Goal: Information Seeking & Learning: Find specific page/section

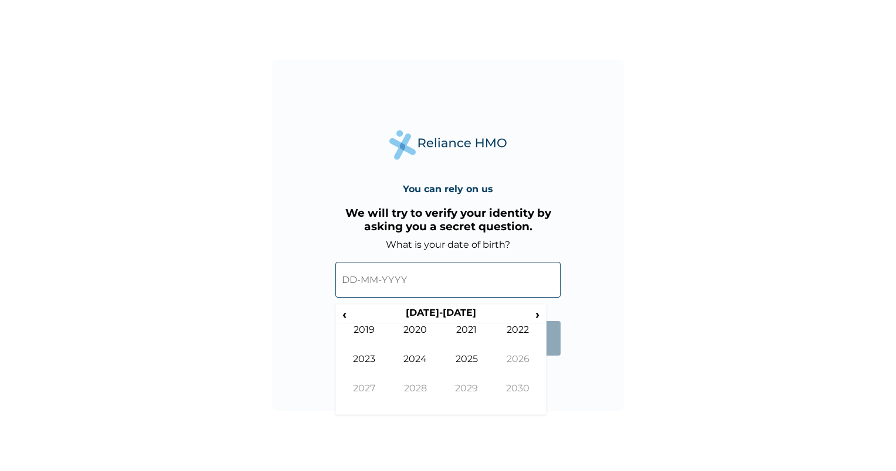
click at [356, 281] on input "text" at bounding box center [447, 280] width 225 height 36
click at [349, 316] on span "‹" at bounding box center [344, 314] width 12 height 15
click at [346, 312] on span "‹" at bounding box center [344, 314] width 12 height 15
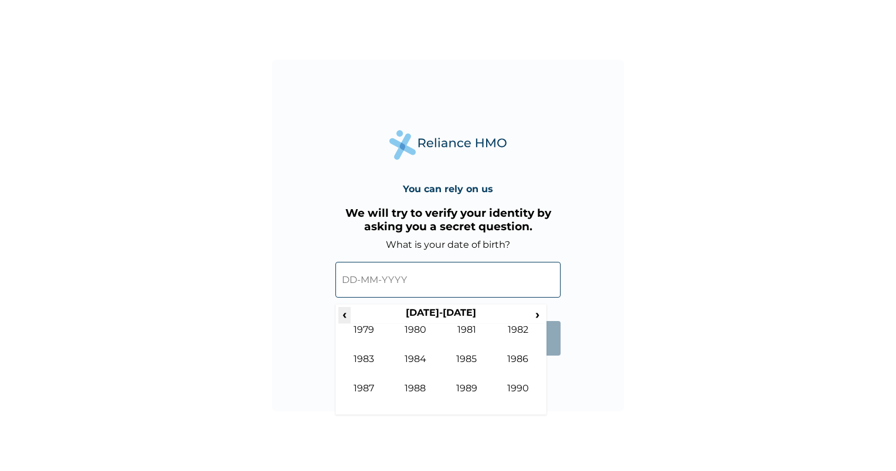
click at [346, 312] on span "‹" at bounding box center [344, 314] width 12 height 15
click at [412, 357] on td "1974" at bounding box center [416, 368] width 52 height 29
click at [367, 331] on td "Jan" at bounding box center [364, 338] width 52 height 29
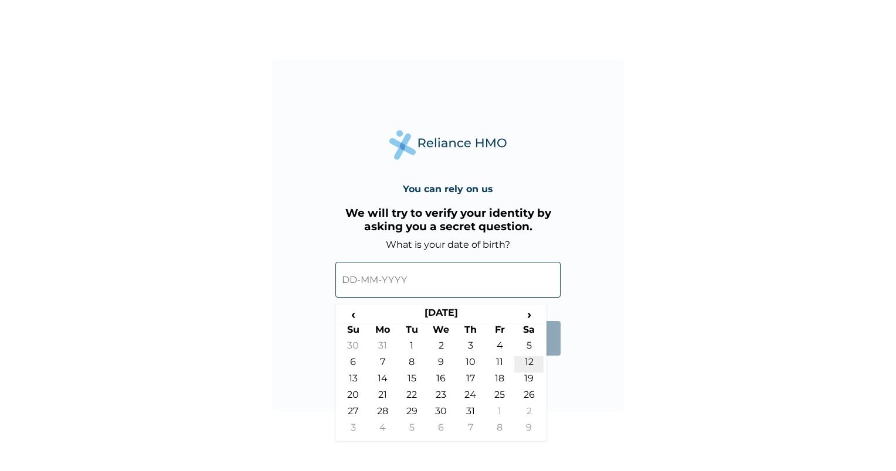
click at [530, 364] on td "12" at bounding box center [528, 365] width 29 height 16
type input "12-01-1974"
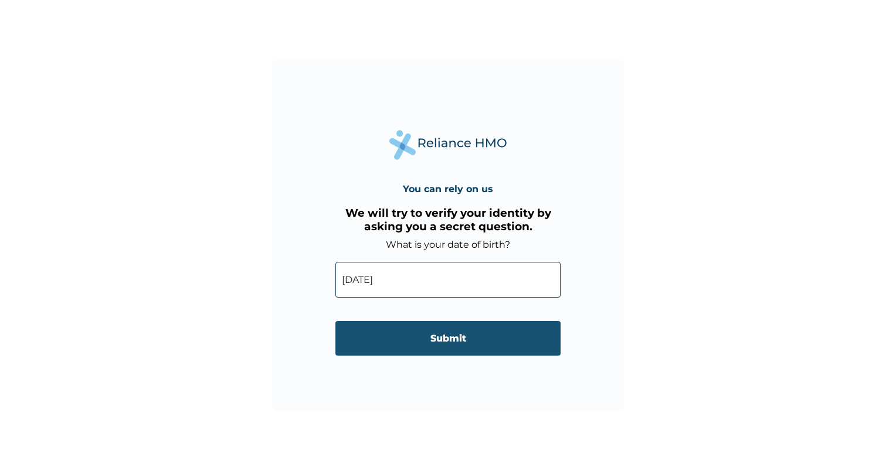
click at [455, 341] on input "Submit" at bounding box center [447, 338] width 225 height 35
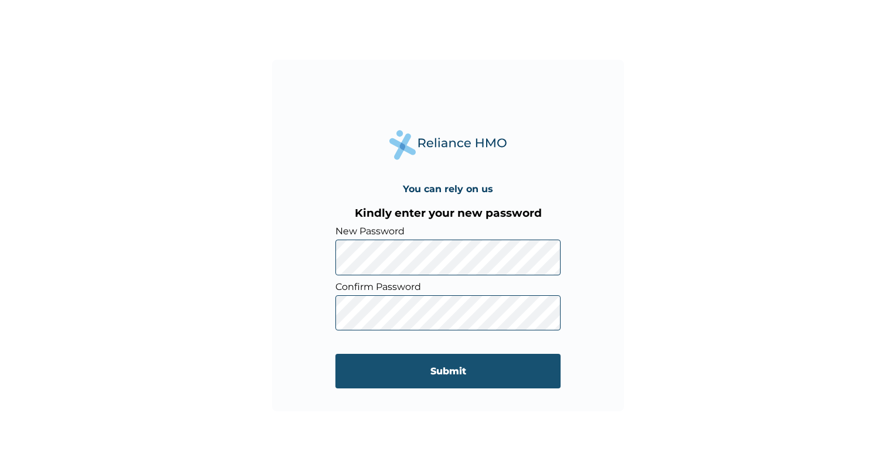
click at [439, 368] on input "Submit" at bounding box center [447, 371] width 225 height 35
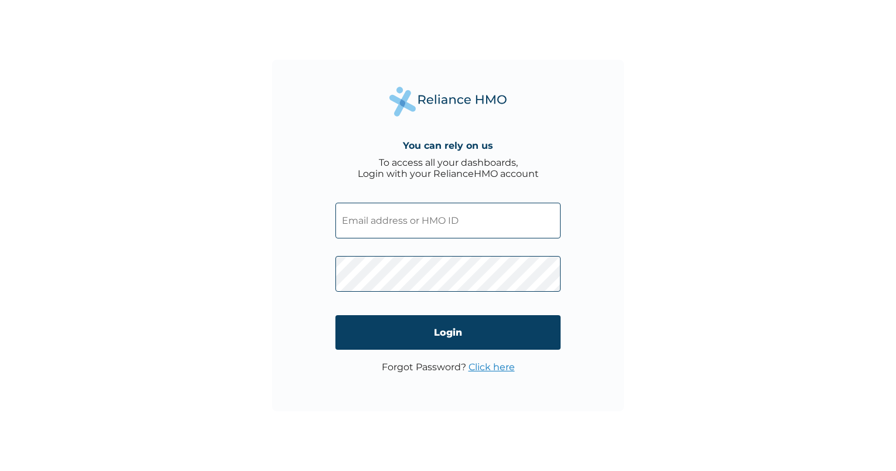
click at [464, 228] on input "text" at bounding box center [447, 221] width 225 height 36
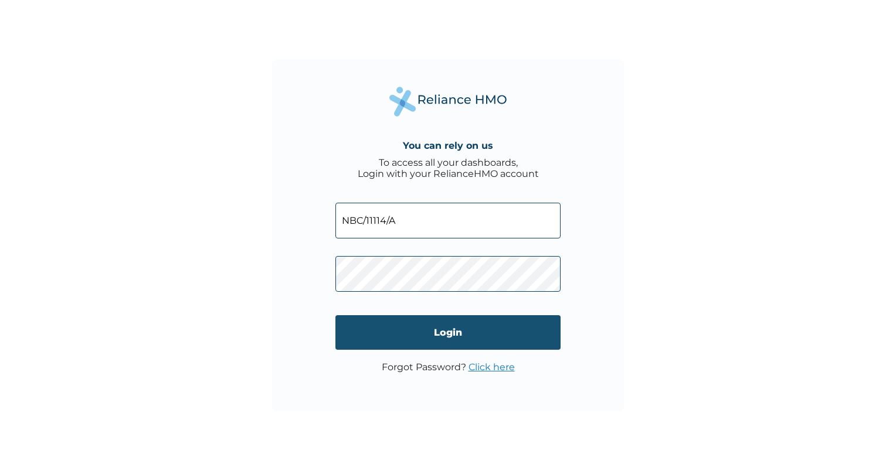
type input "NBC/11114/A"
click at [466, 338] on input "Login" at bounding box center [447, 332] width 225 height 35
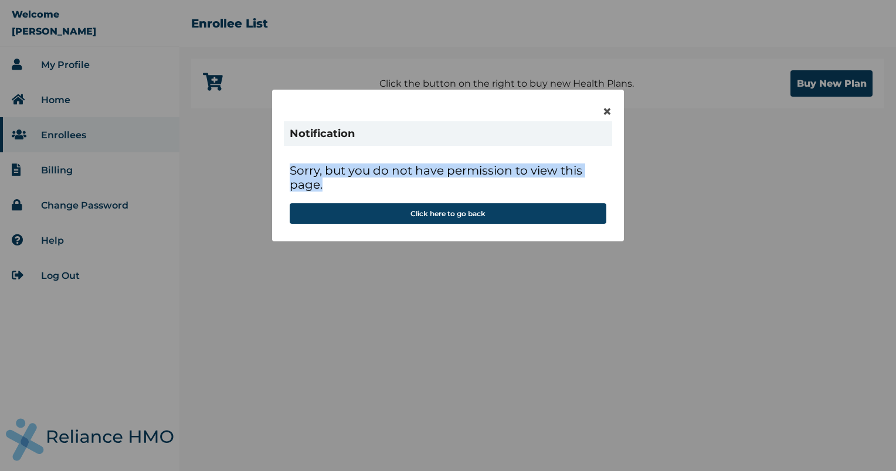
drag, startPoint x: 497, startPoint y: 108, endPoint x: 461, endPoint y: 184, distance: 83.7
click at [461, 184] on div "× Notification Sorry, but you do not have permission to view this page. Click h…" at bounding box center [448, 166] width 352 height 152
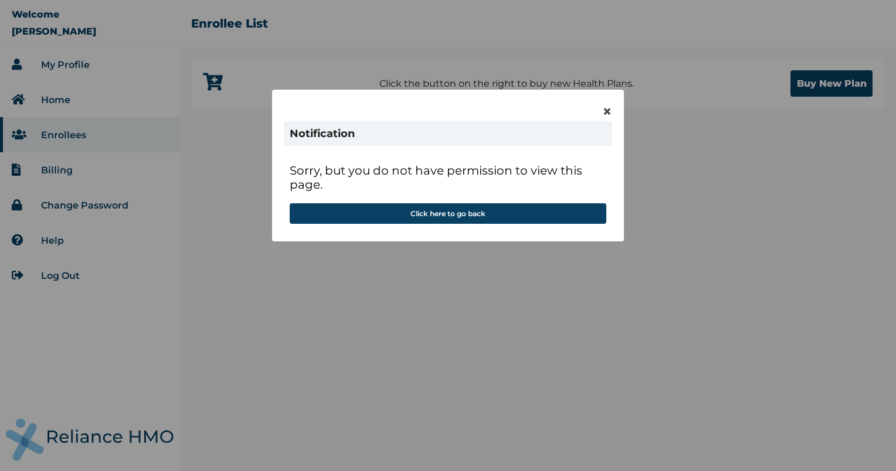
drag, startPoint x: 461, startPoint y: 184, endPoint x: 558, endPoint y: 226, distance: 105.3
click at [558, 226] on div "Sorry, but you do not have permission to view this page. Click here to go back" at bounding box center [448, 194] width 328 height 72
click at [460, 213] on button "Click here to go back" at bounding box center [448, 213] width 317 height 21
click at [606, 113] on span "×" at bounding box center [607, 111] width 10 height 20
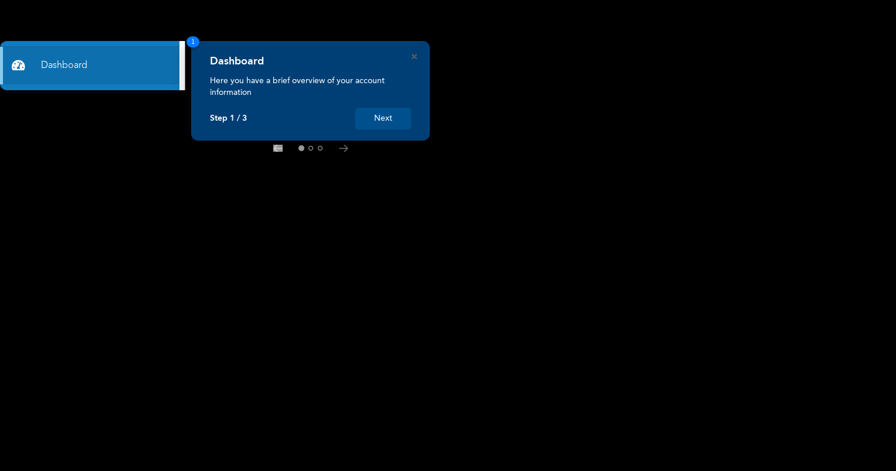
click at [399, 121] on button "Next" at bounding box center [383, 119] width 56 height 22
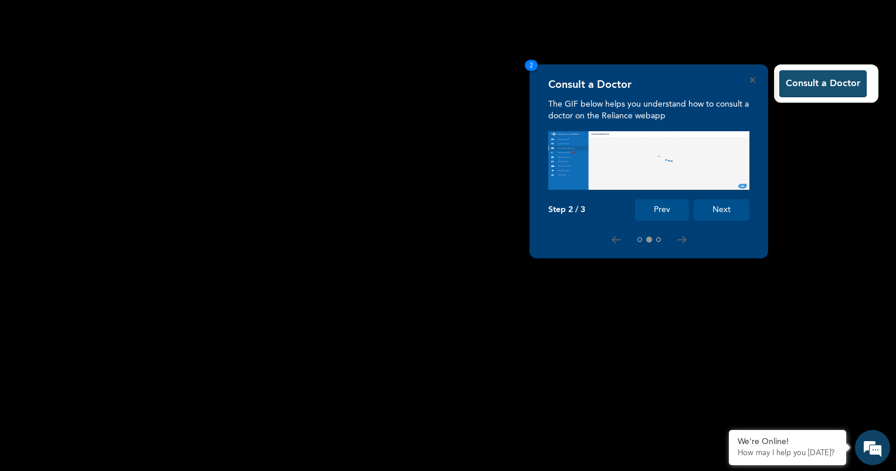
click at [815, 81] on button "Consult a Doctor" at bounding box center [822, 83] width 87 height 27
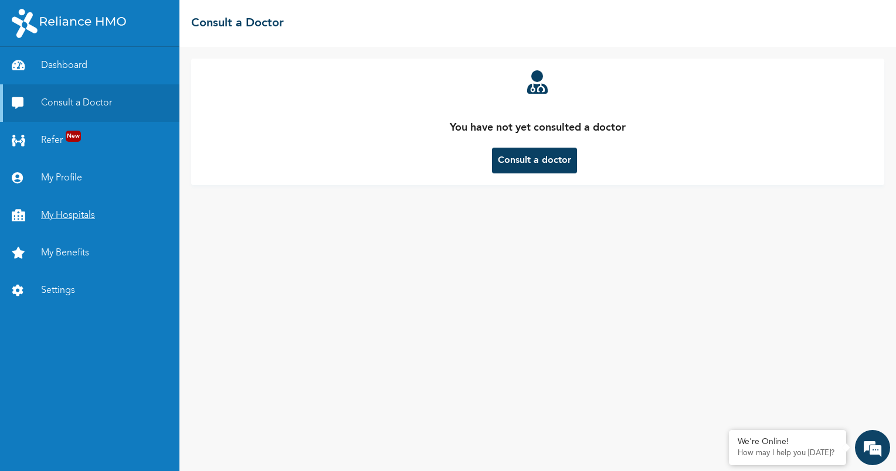
click at [47, 218] on link "My Hospitals" at bounding box center [89, 216] width 179 height 38
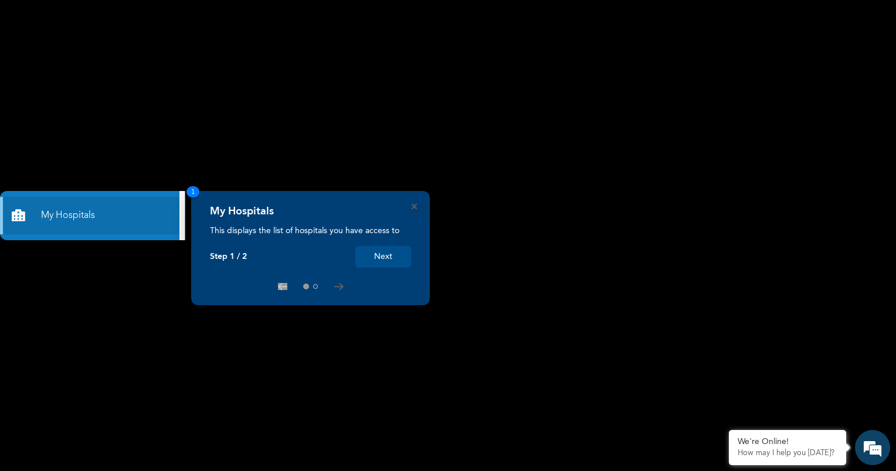
click at [388, 253] on button "Next" at bounding box center [383, 257] width 56 height 22
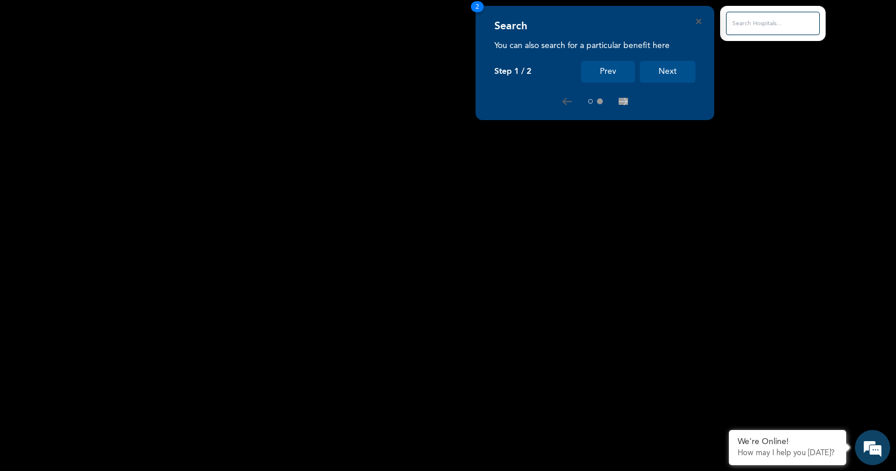
click at [674, 75] on button "Next" at bounding box center [668, 72] width 56 height 22
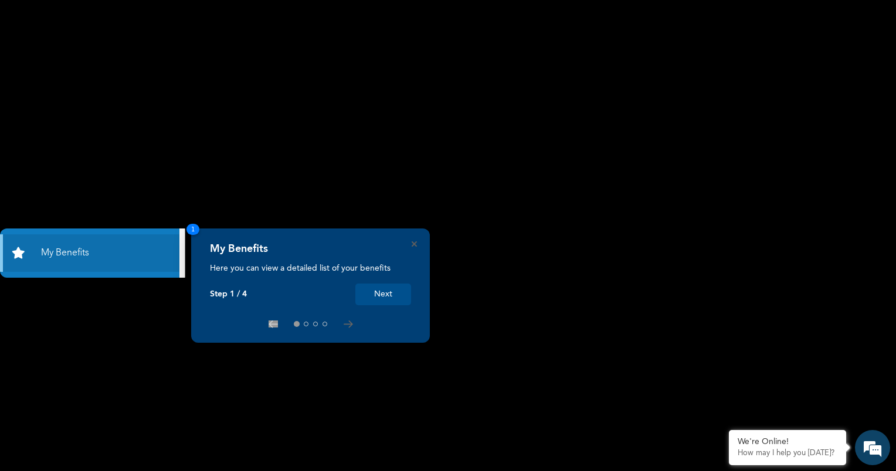
click at [396, 294] on button "Next" at bounding box center [383, 295] width 56 height 22
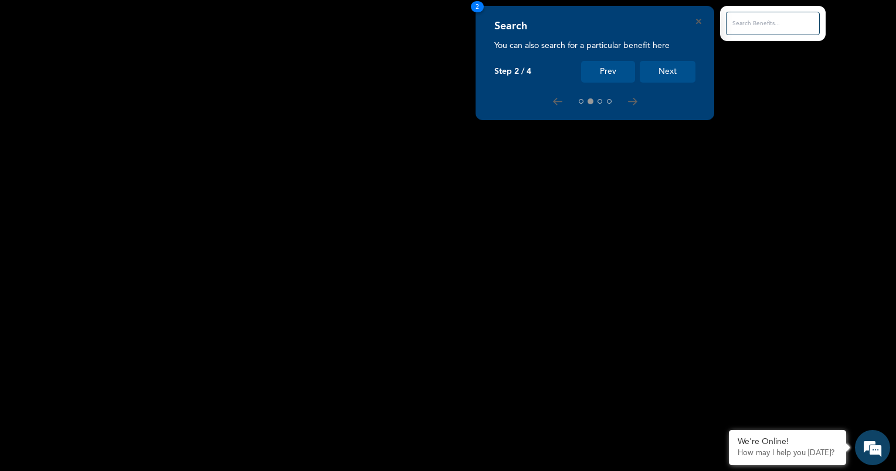
click at [673, 76] on button "Next" at bounding box center [668, 72] width 56 height 22
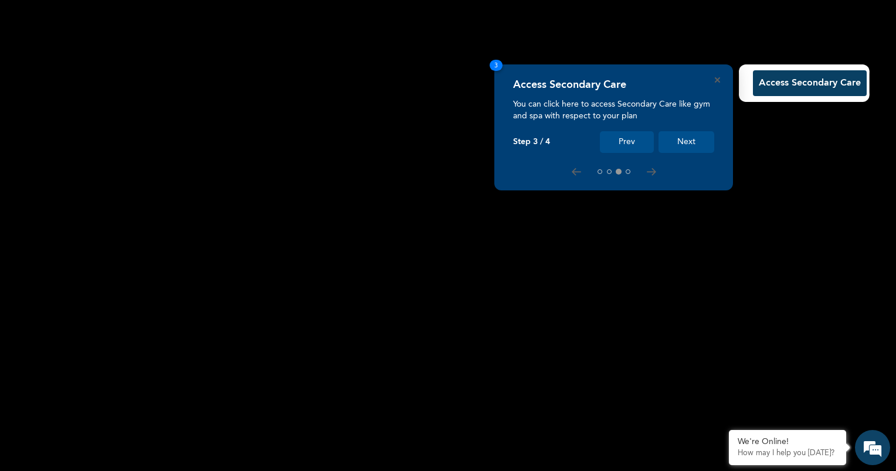
click at [773, 82] on button "Access Secondary Care" at bounding box center [810, 83] width 114 height 26
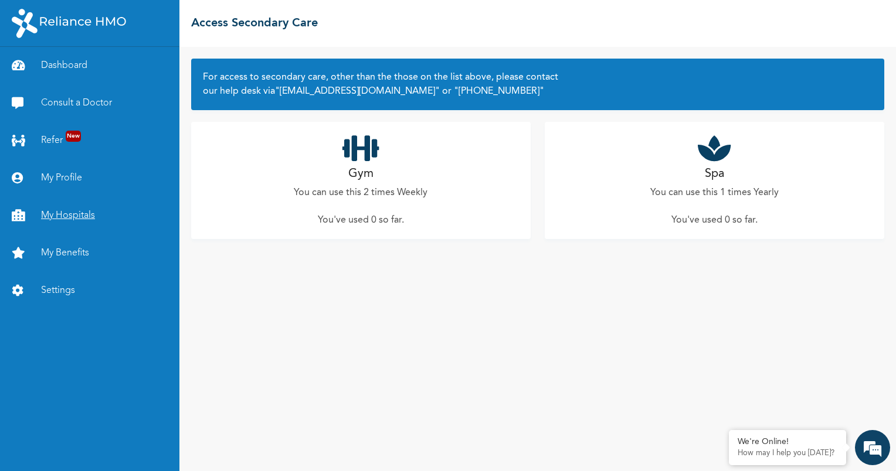
click at [75, 218] on link "My Hospitals" at bounding box center [89, 216] width 179 height 38
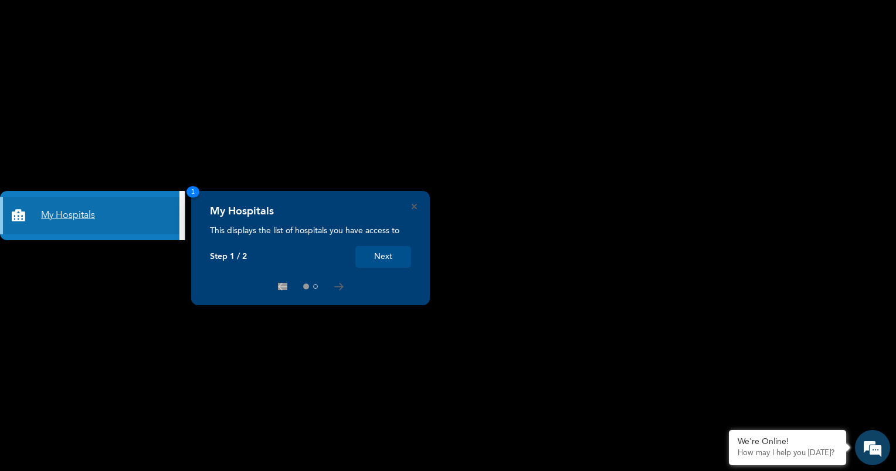
click at [72, 213] on link "My Hospitals" at bounding box center [89, 216] width 179 height 38
click at [338, 286] on icon at bounding box center [338, 287] width 9 height 8
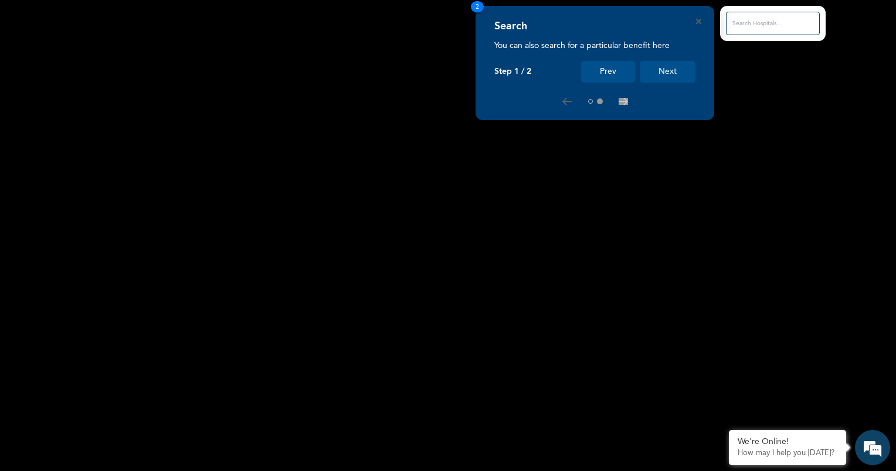
click at [661, 78] on button "Next" at bounding box center [668, 72] width 56 height 22
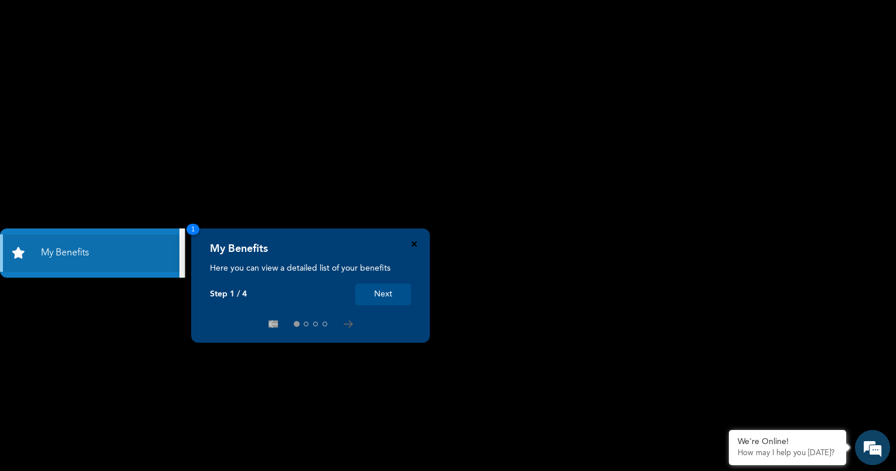
click at [413, 246] on icon "Close" at bounding box center [414, 244] width 5 height 5
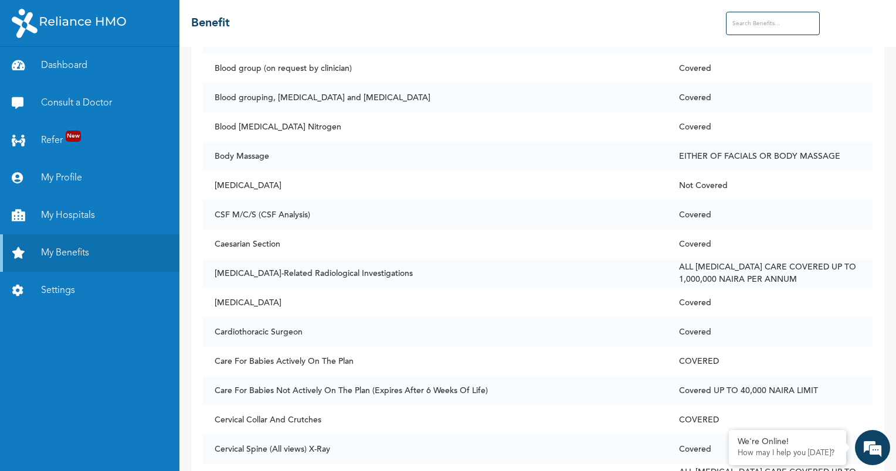
scroll to position [1023, 0]
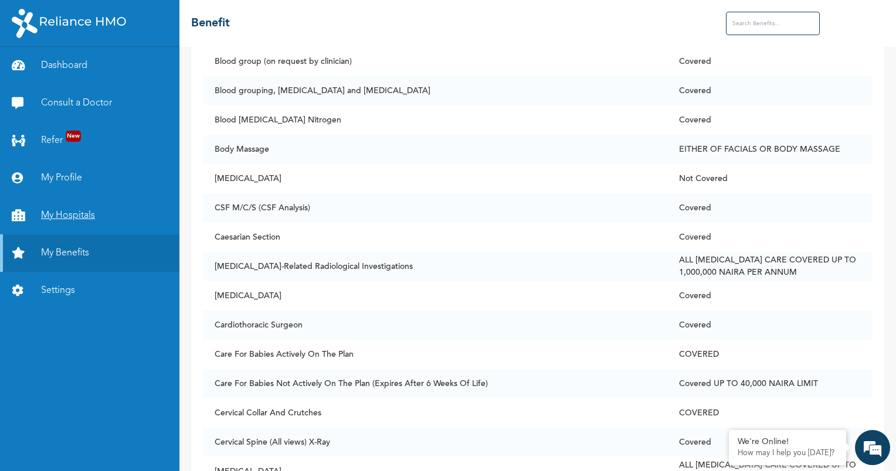
click at [70, 209] on link "My Hospitals" at bounding box center [89, 216] width 179 height 38
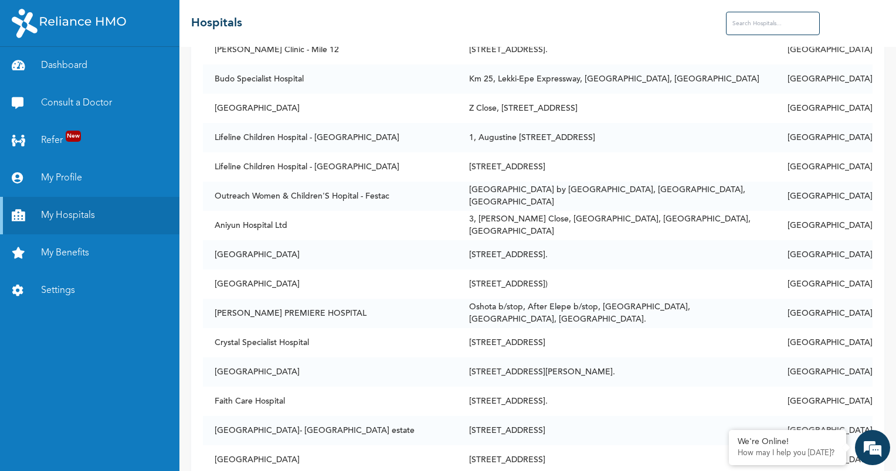
scroll to position [235, 0]
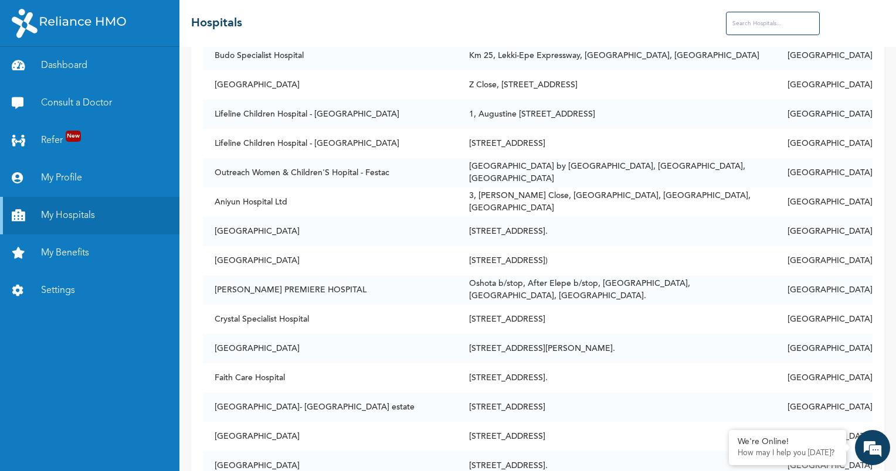
click at [761, 28] on input "text" at bounding box center [773, 23] width 94 height 23
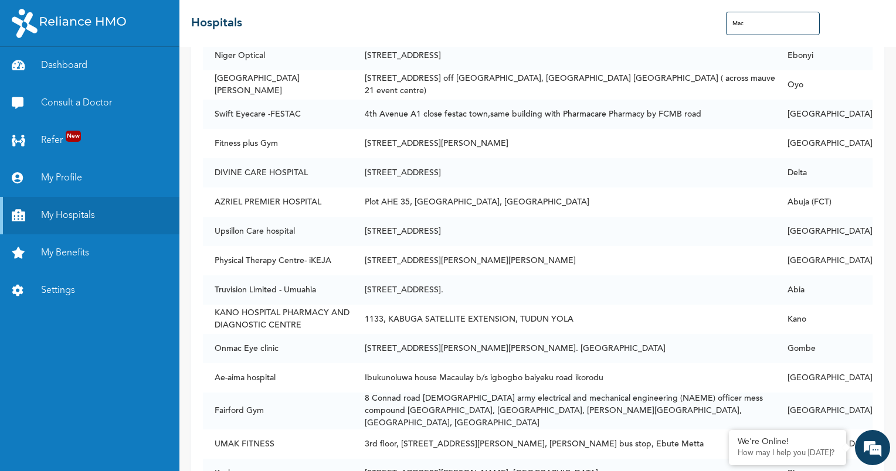
scroll to position [0, 0]
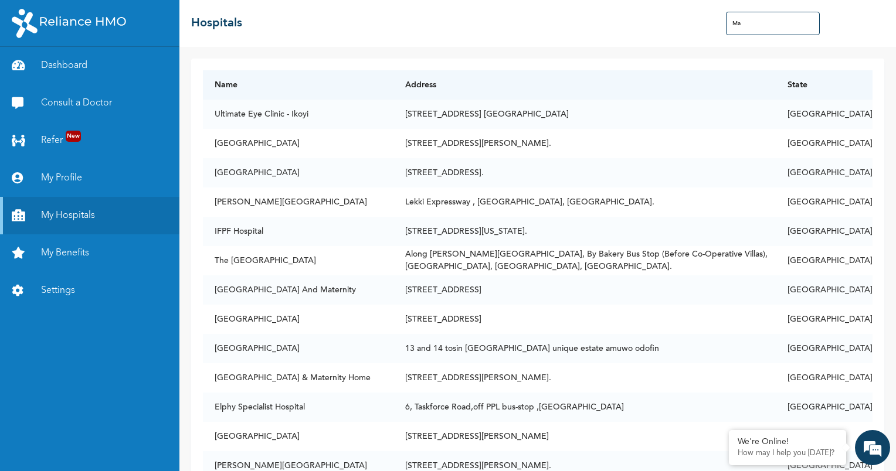
type input "M"
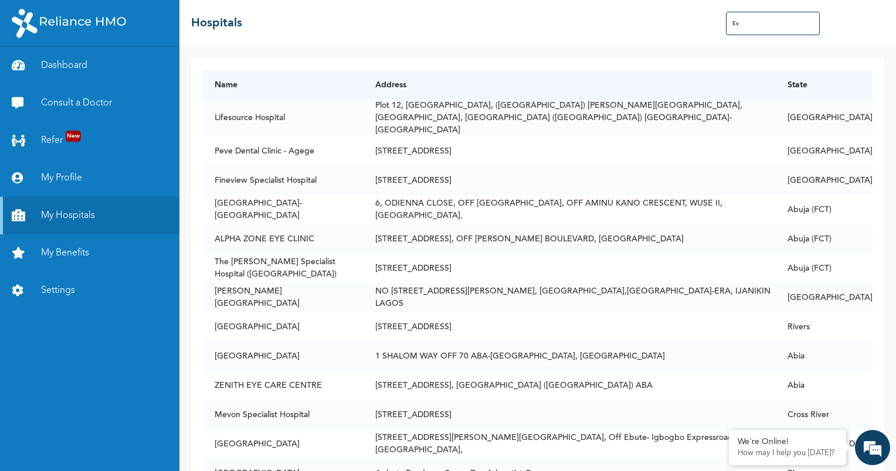
type input "E"
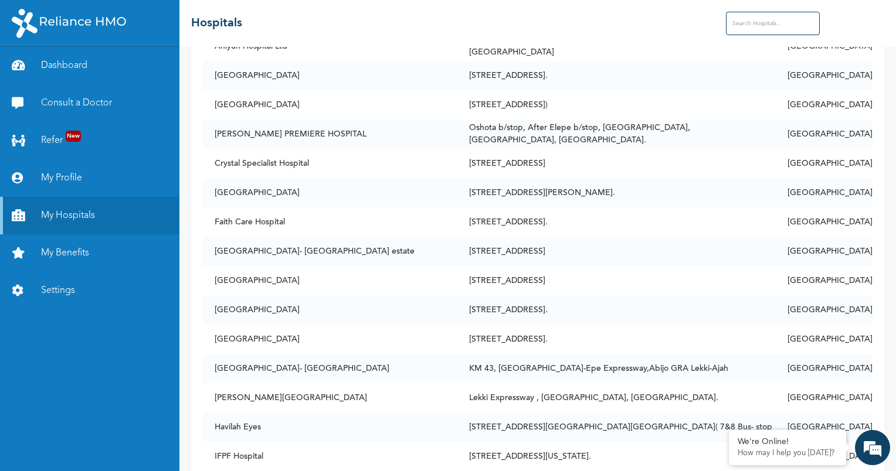
scroll to position [446, 0]
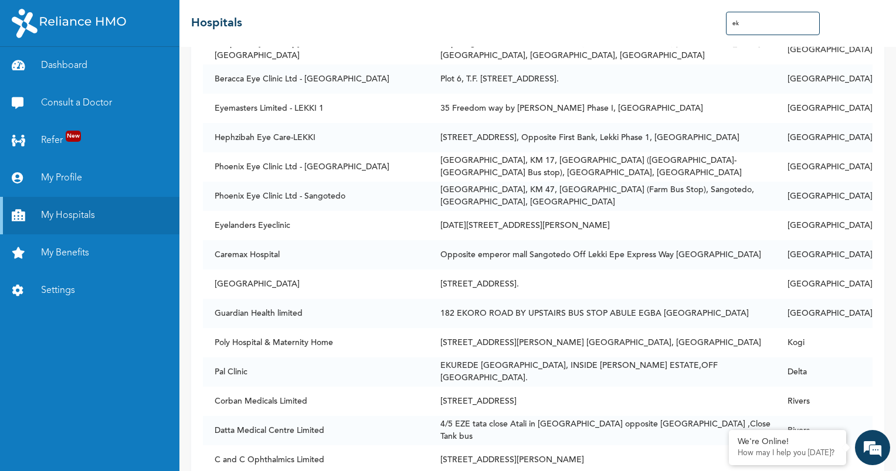
type input "e"
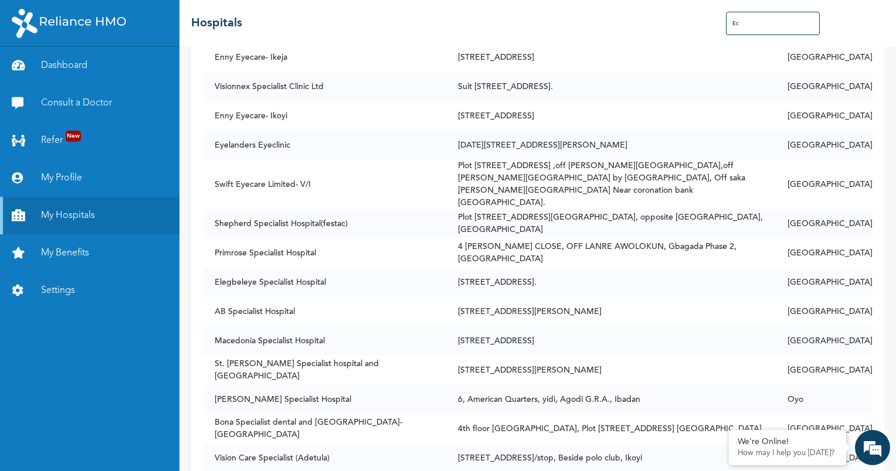
type input "E"
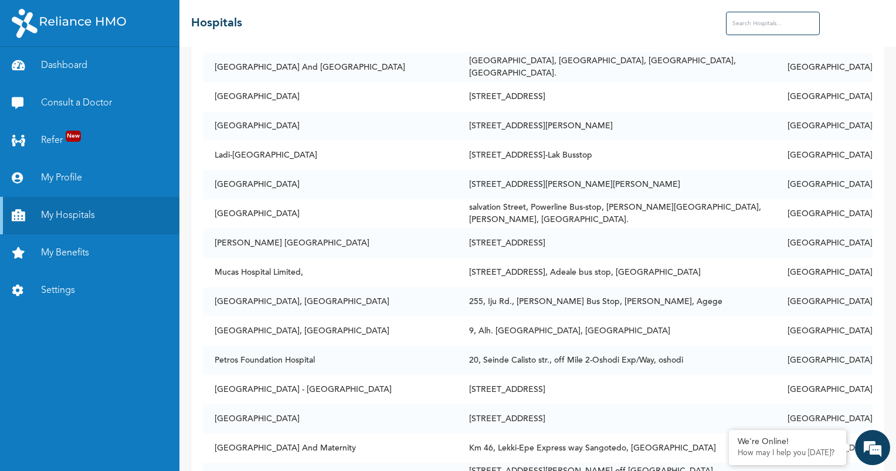
scroll to position [2275, 0]
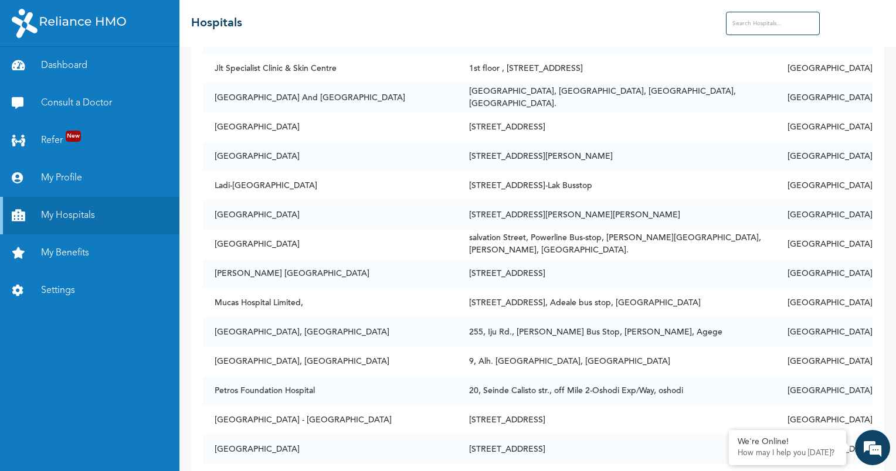
click at [736, 21] on input "text" at bounding box center [773, 23] width 94 height 23
paste input "OH Prime (Occupational Health Prime"
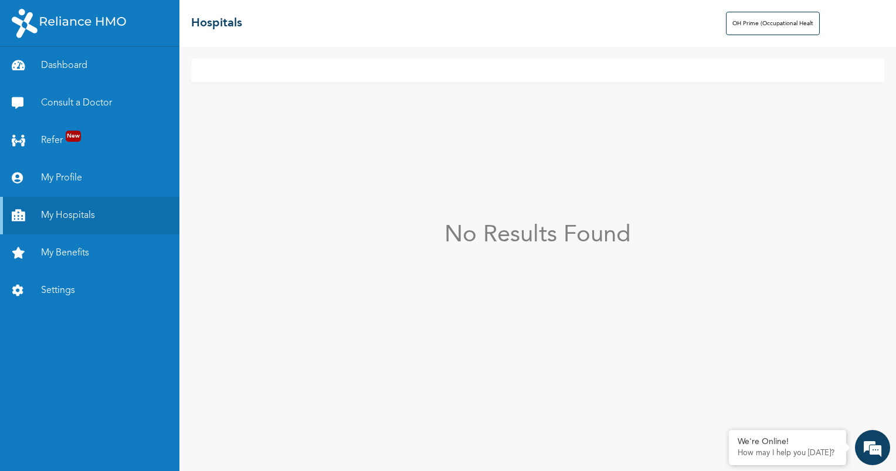
scroll to position [0, 0]
click at [742, 23] on input "OH Prime (Occupational Health Prime" at bounding box center [773, 23] width 94 height 23
click at [812, 22] on input "OH Prime Occupational Health Prime" at bounding box center [773, 23] width 94 height 23
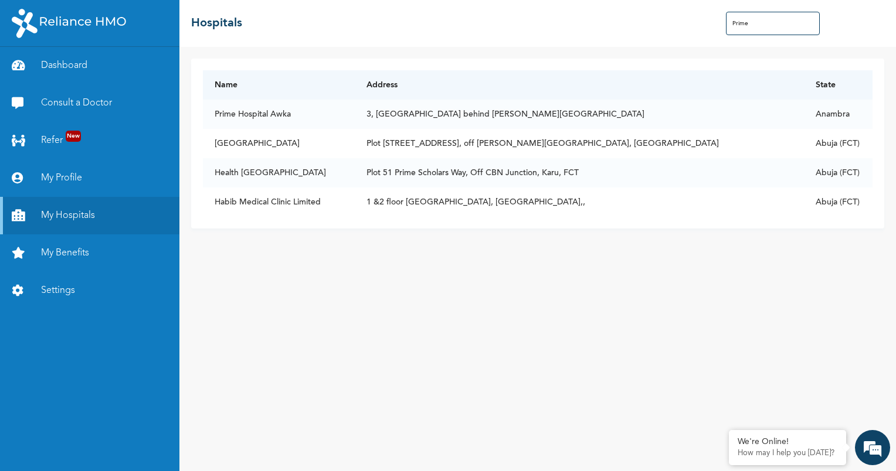
click at [800, 21] on input "Prime" at bounding box center [773, 23] width 94 height 23
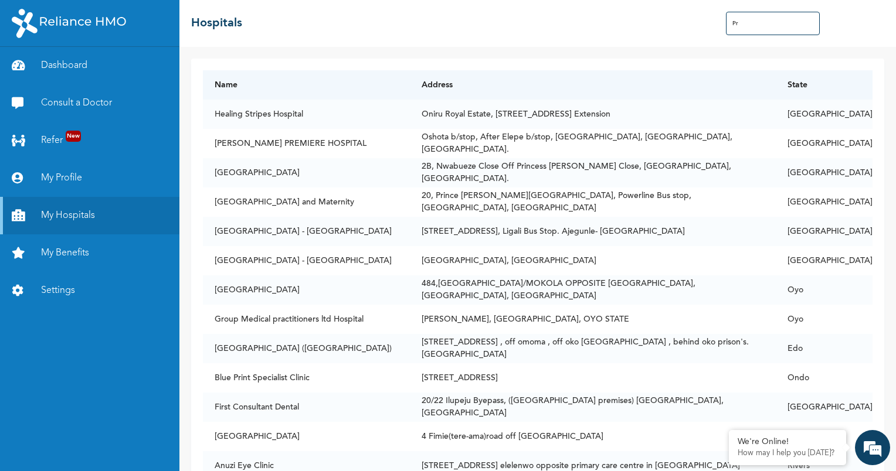
type input "P"
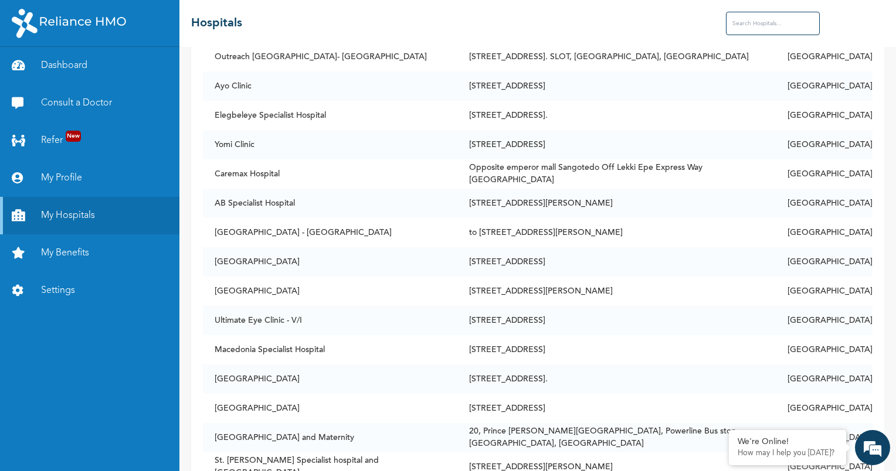
scroll to position [4801, 0]
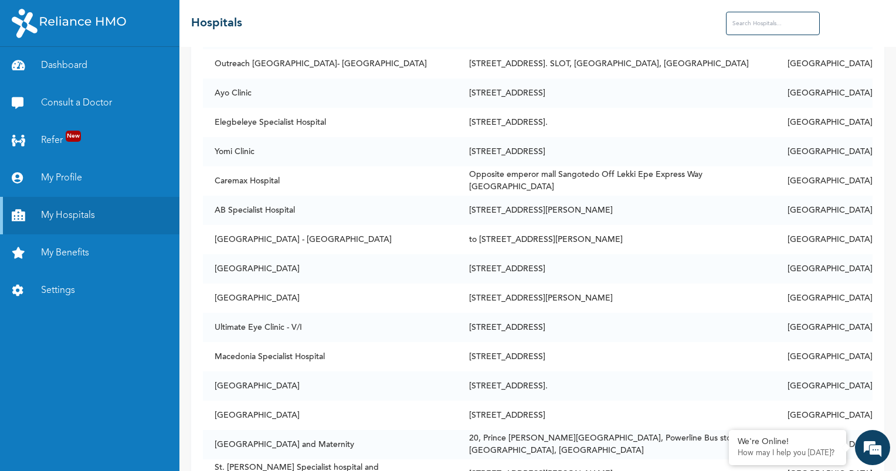
click at [892, 43] on div "☰ Hospitals" at bounding box center [537, 23] width 717 height 47
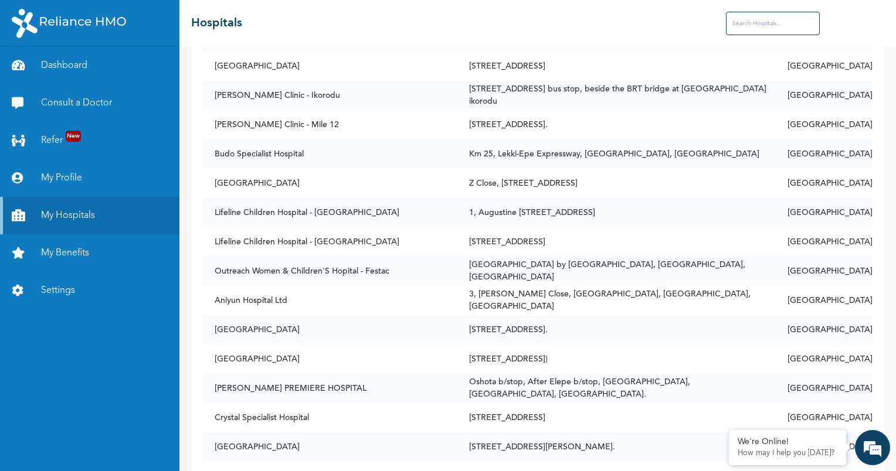
scroll to position [141, 0]
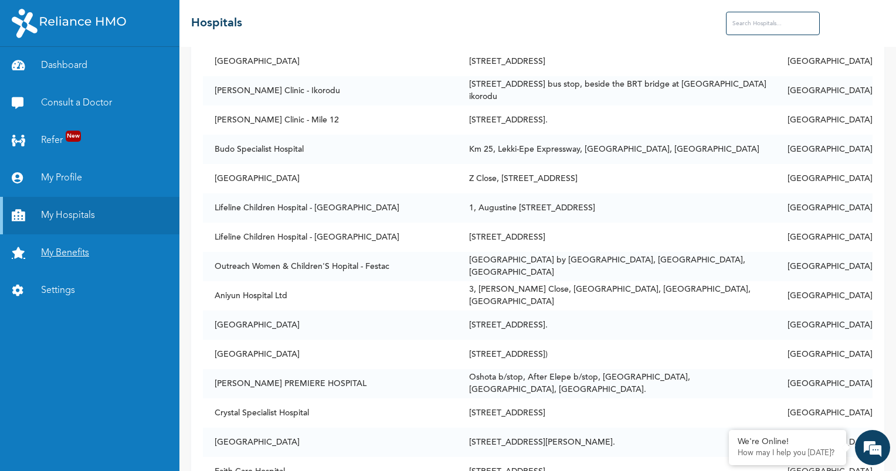
click at [74, 254] on link "My Benefits" at bounding box center [89, 254] width 179 height 38
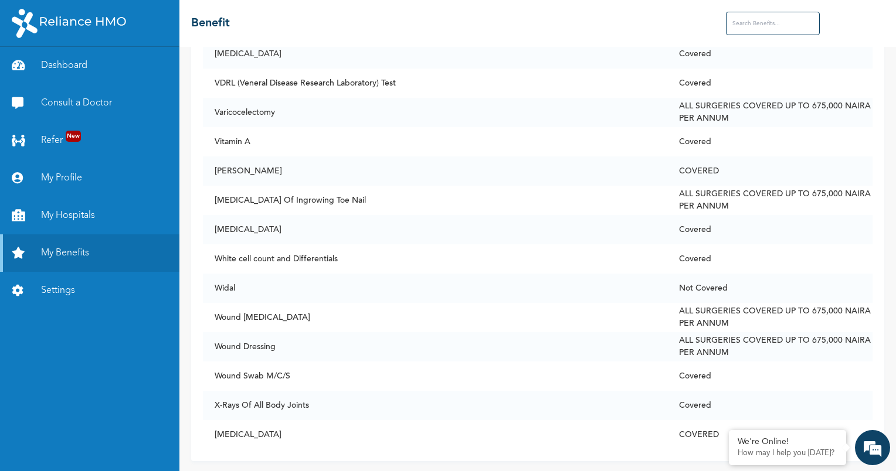
scroll to position [8928, 0]
click at [89, 180] on link "My Profile" at bounding box center [89, 178] width 179 height 38
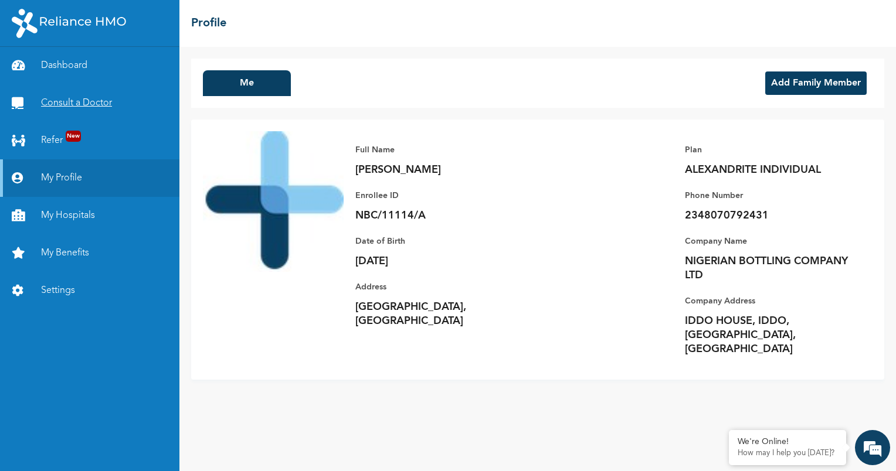
click at [70, 105] on link "Consult a Doctor" at bounding box center [89, 103] width 179 height 38
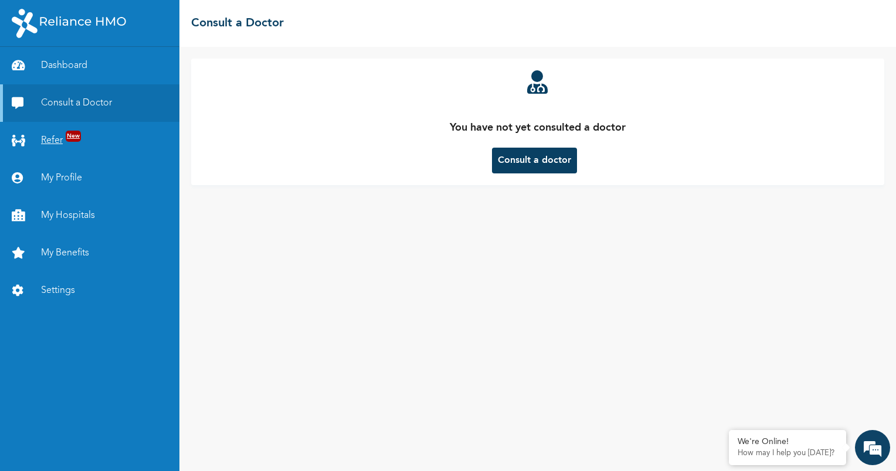
click at [52, 141] on link "Refer New" at bounding box center [89, 141] width 179 height 38
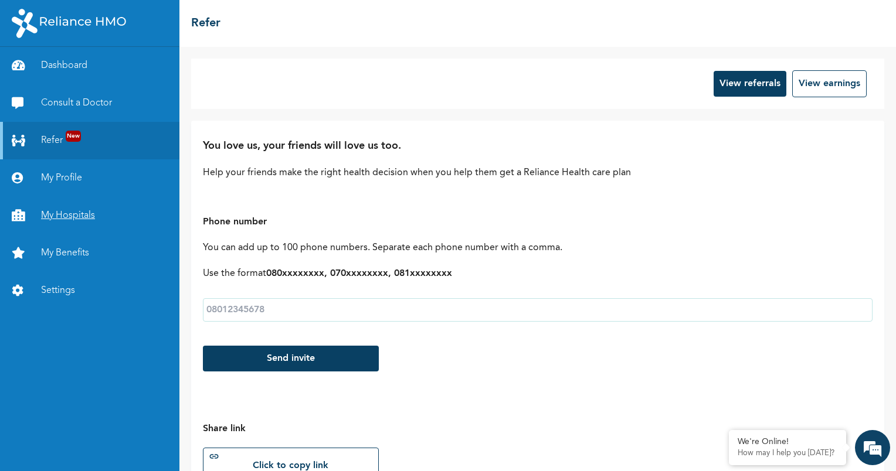
click at [66, 219] on link "My Hospitals" at bounding box center [89, 216] width 179 height 38
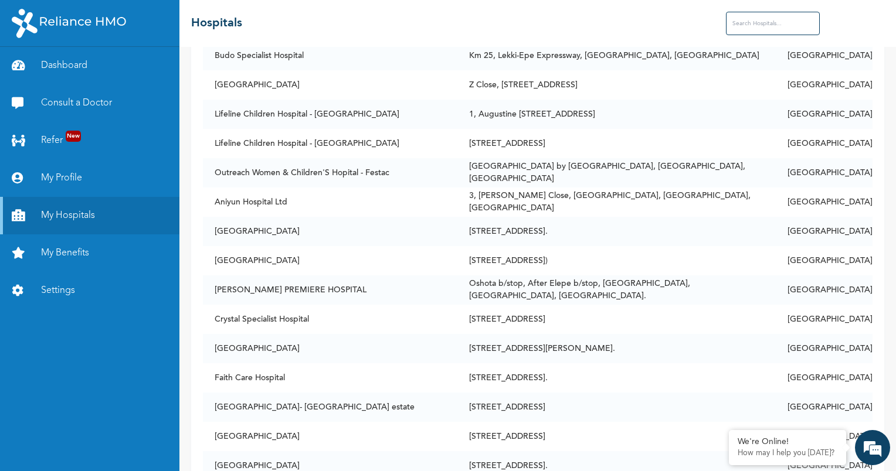
scroll to position [258, 0]
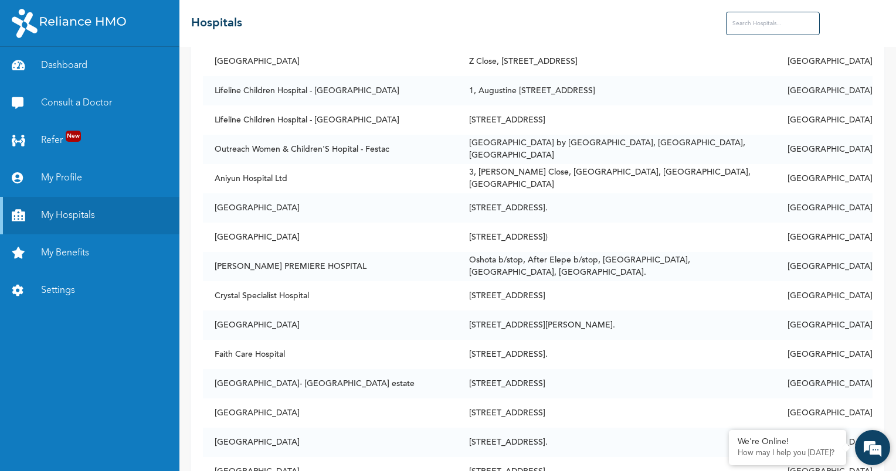
click at [889, 451] on div "We're Online! How may I help you [DATE]?" at bounding box center [872, 447] width 35 height 35
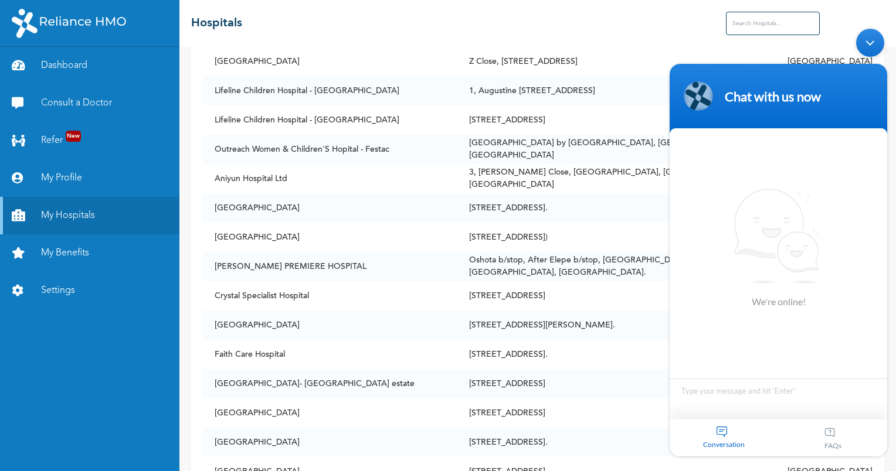
click at [889, 462] on body "Chat with us now We're online! Conversation FAQs" at bounding box center [778, 243] width 229 height 440
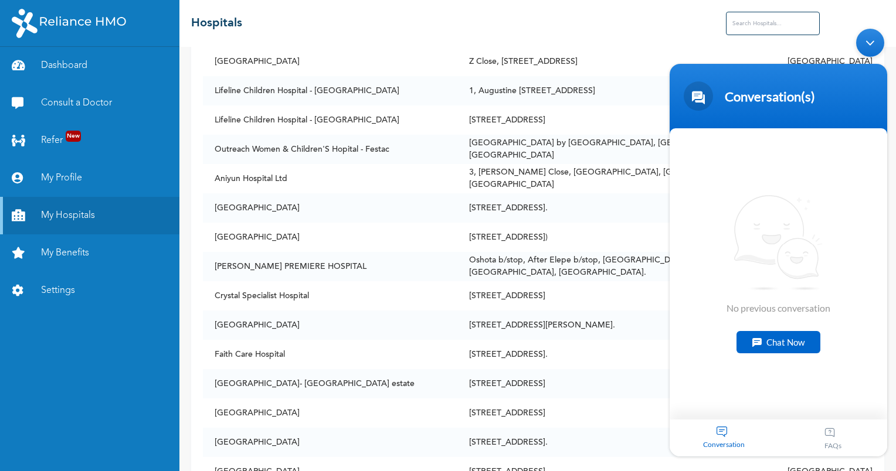
click at [809, 341] on div "Chat Now" at bounding box center [779, 342] width 84 height 22
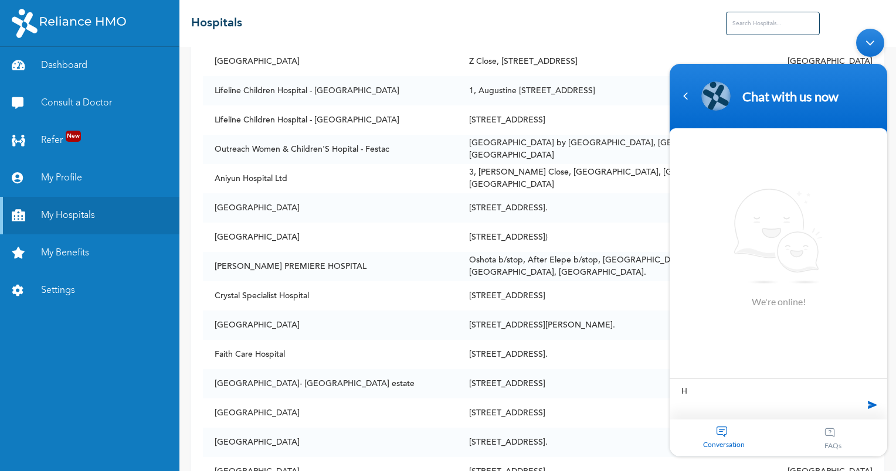
type textarea "Hi"
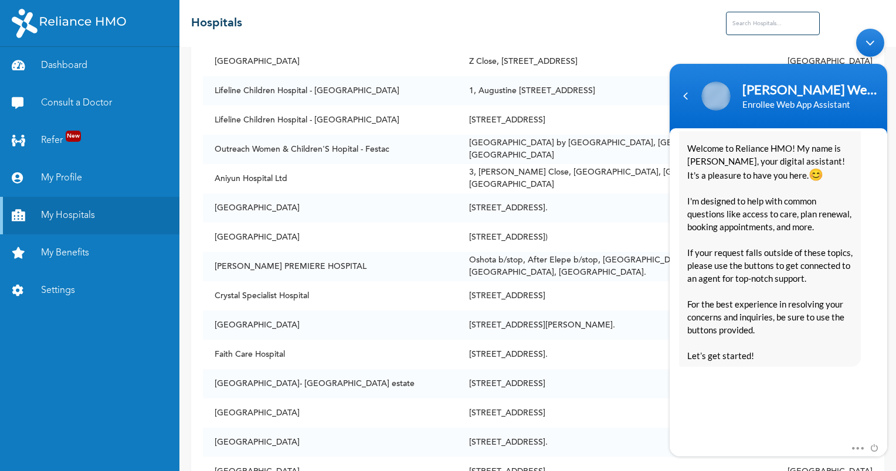
scroll to position [223, 0]
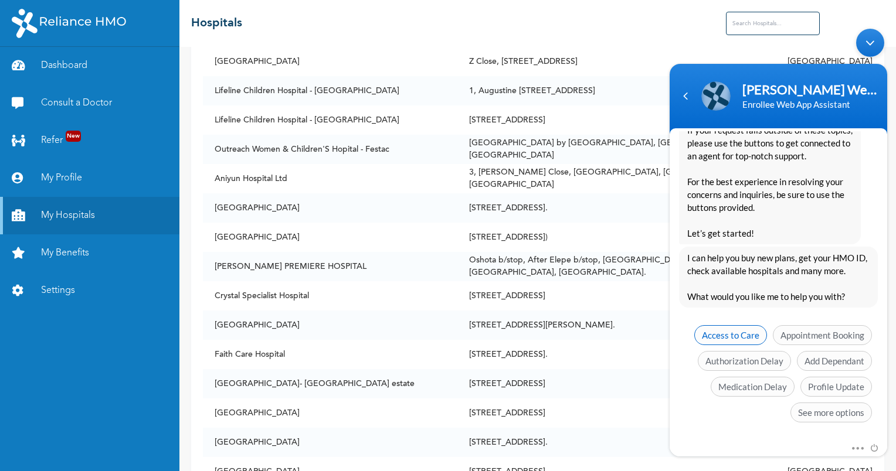
click at [730, 328] on span "Access to Care" at bounding box center [730, 335] width 73 height 20
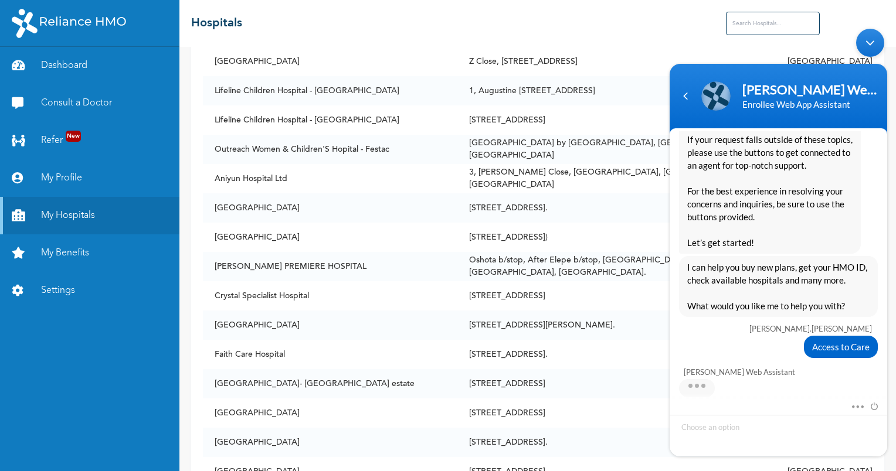
scroll to position [258, 0]
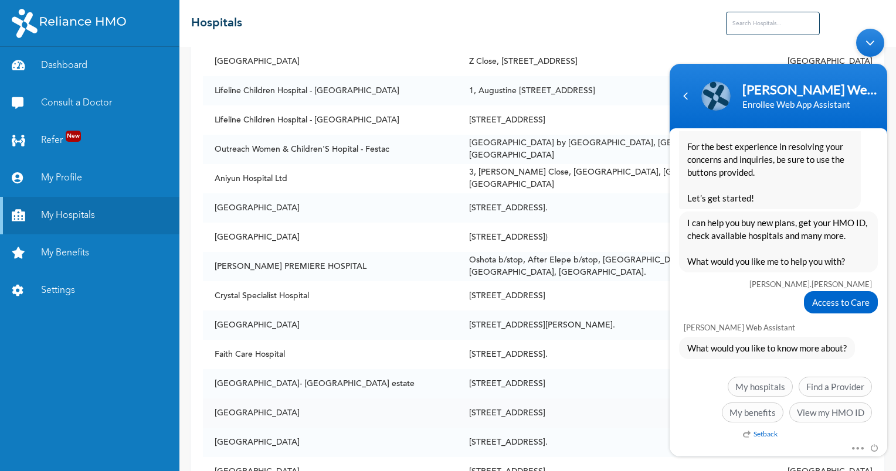
click at [649, 399] on td "[STREET_ADDRESS]" at bounding box center [616, 413] width 318 height 29
click at [761, 392] on span "My hospitals" at bounding box center [760, 387] width 65 height 20
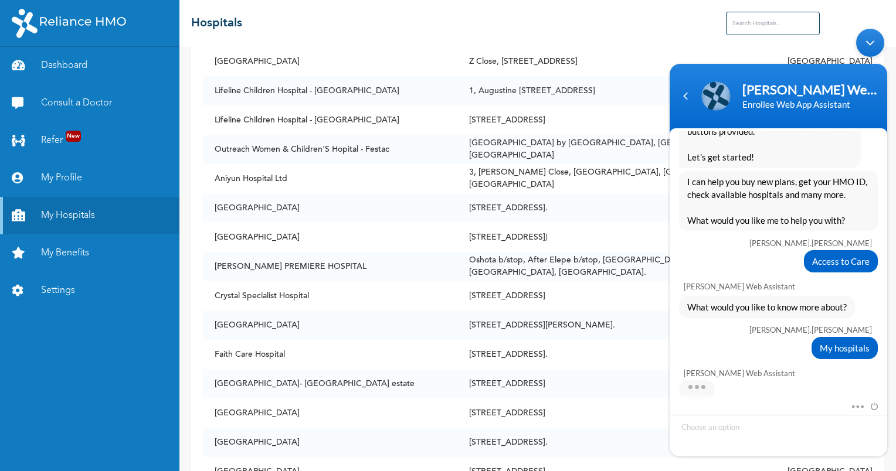
click at [694, 403] on div "Mute Send email" at bounding box center [779, 407] width 218 height 15
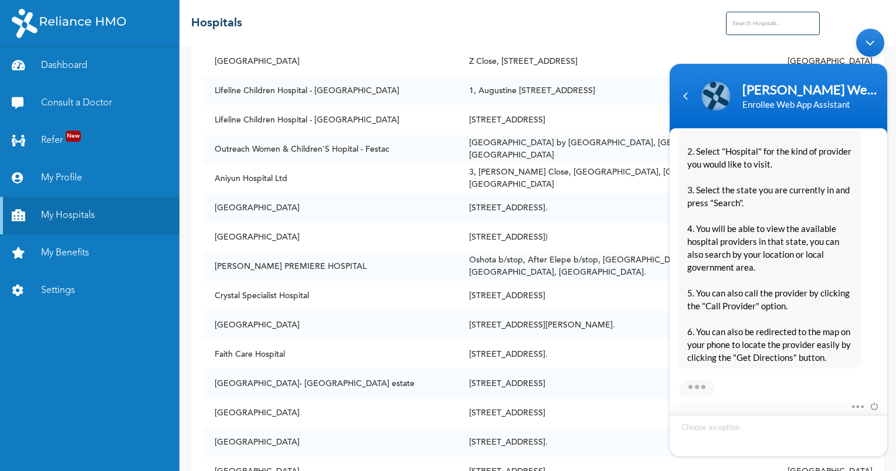
scroll to position [681, 0]
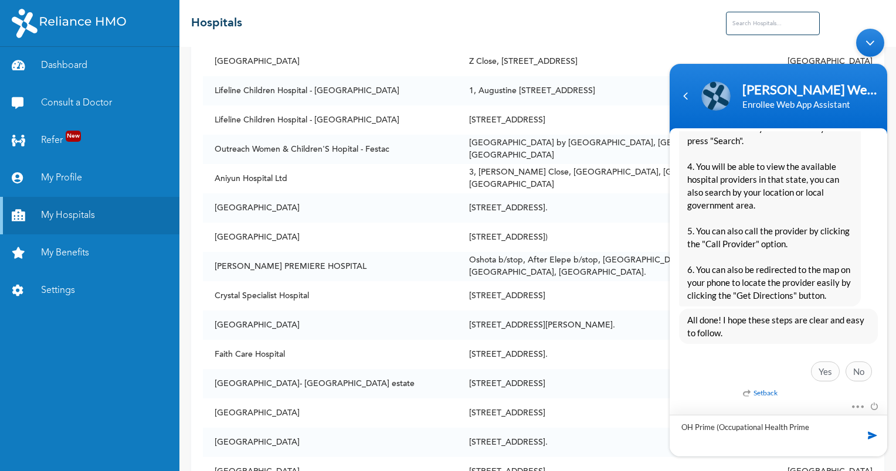
click at [680, 432] on textarea "OH Prime (Occupational Health Prime" at bounding box center [779, 436] width 218 height 42
click at [708, 443] on textarea "I selected OH Prime (Occupational Health Prime" at bounding box center [779, 436] width 218 height 42
type textarea "I selected OH Prime (Occupational Health Prime lekki but cannot see it on My Ho…"
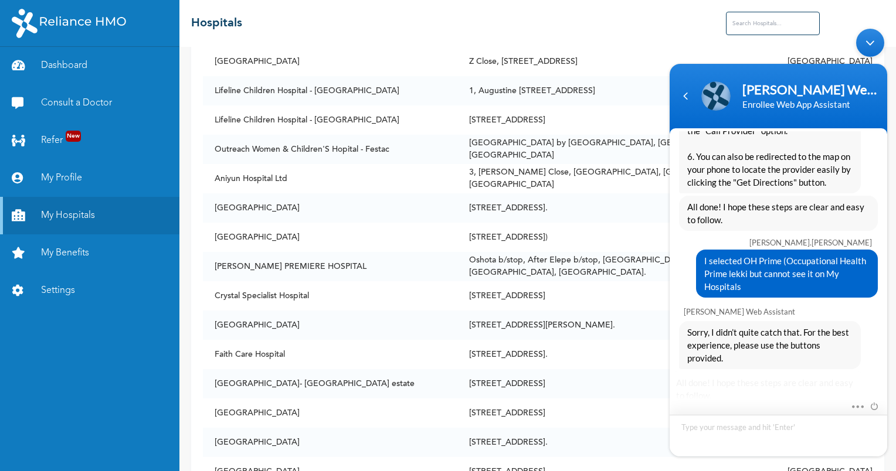
scroll to position [856, 0]
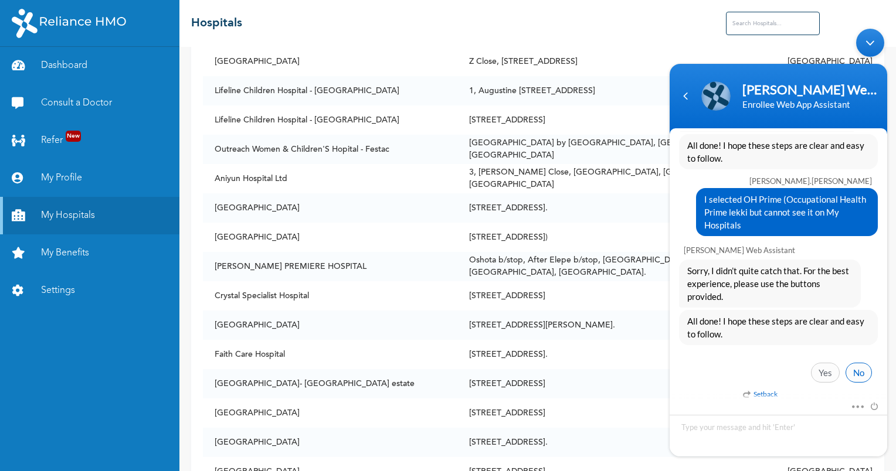
click at [860, 367] on span "No" at bounding box center [859, 373] width 26 height 20
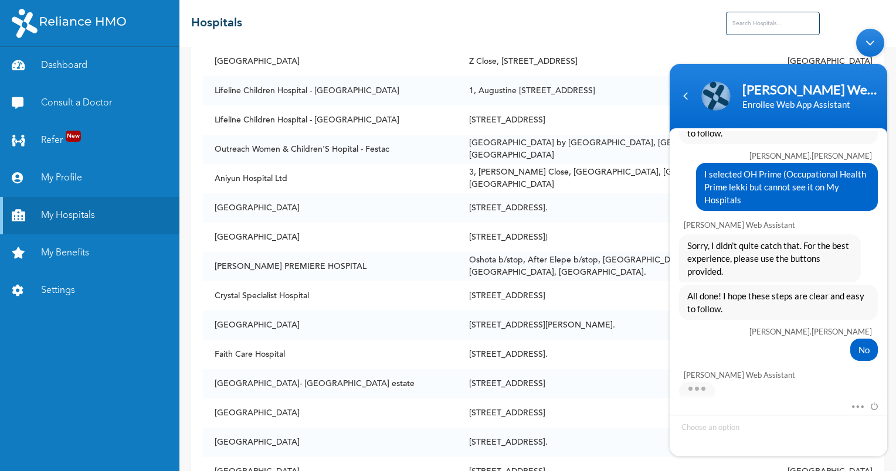
click at [861, 77] on header "[PERSON_NAME] Enrollee Web Assistant Enrollee Web App Assistant" at bounding box center [779, 99] width 218 height 70
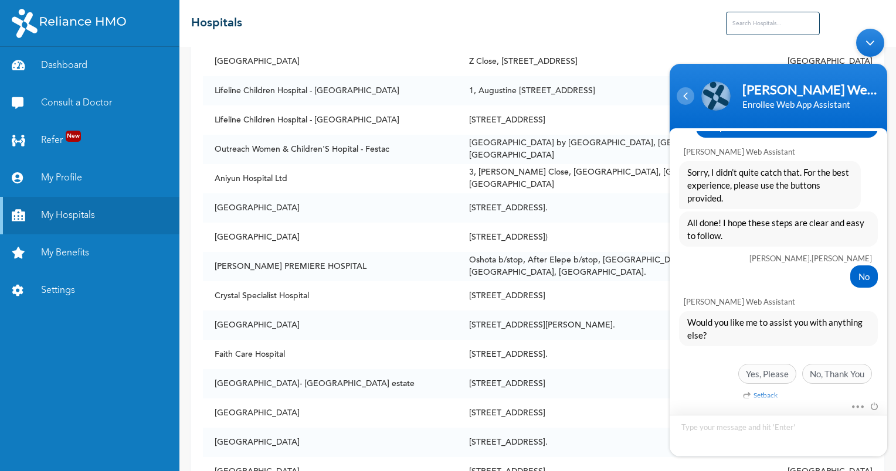
click at [687, 101] on div "Navigation go back" at bounding box center [686, 96] width 18 height 18
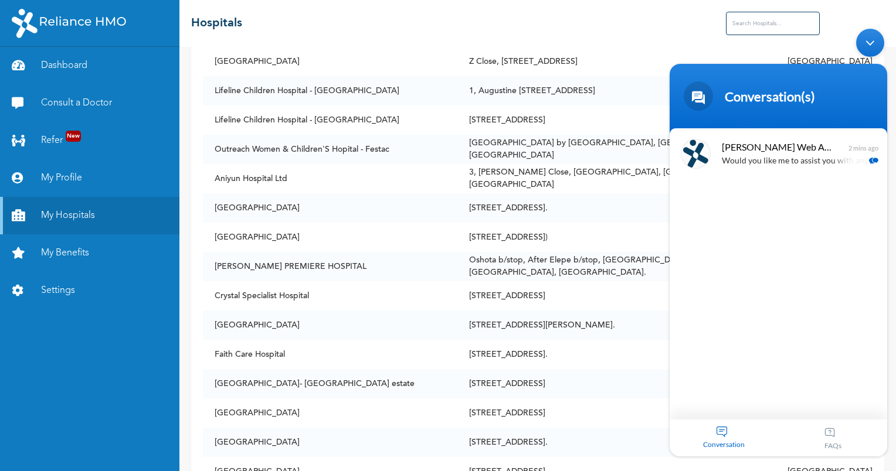
click at [869, 47] on div "Minimize live chat window" at bounding box center [870, 43] width 28 height 28
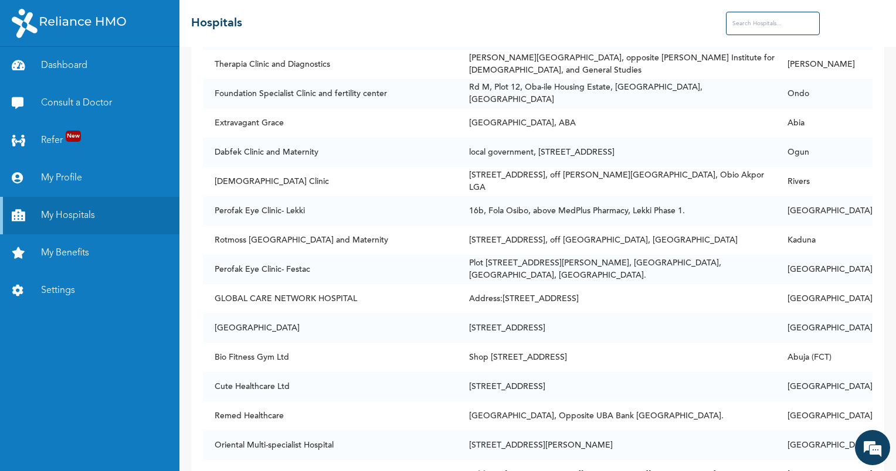
scroll to position [70730, 0]
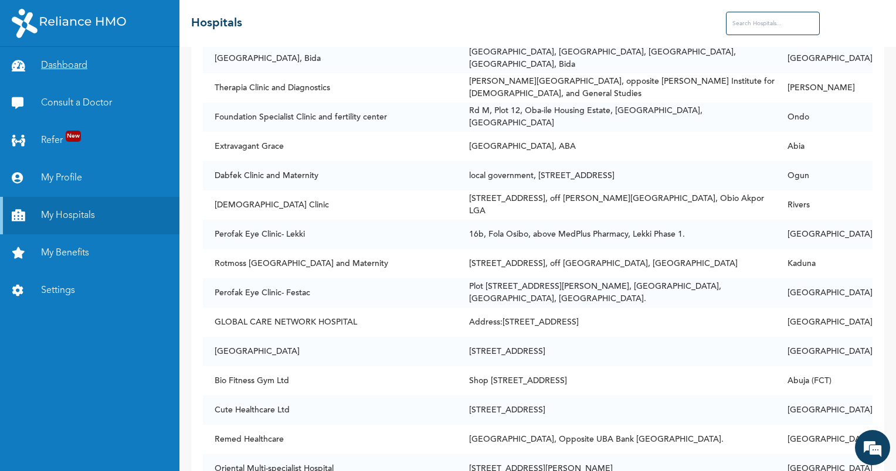
click at [73, 72] on link "Dashboard" at bounding box center [89, 66] width 179 height 38
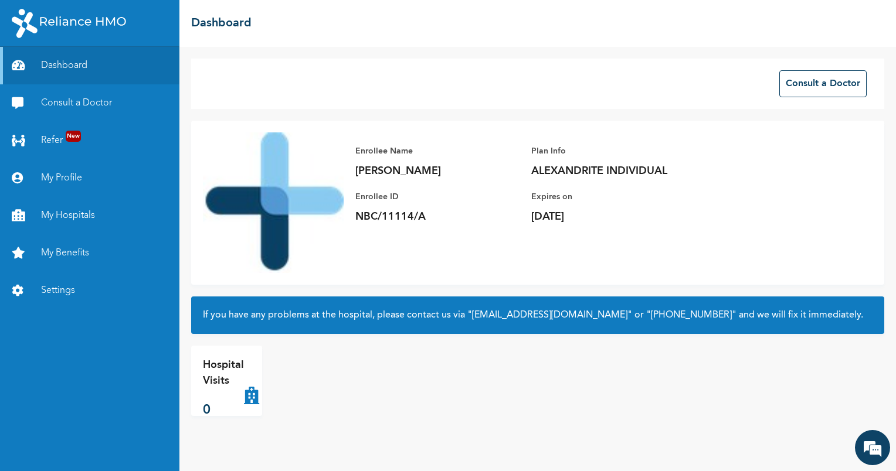
click at [213, 387] on p "Hospital Visits" at bounding box center [223, 374] width 41 height 32
click at [84, 110] on link "Consult a Doctor" at bounding box center [89, 103] width 179 height 38
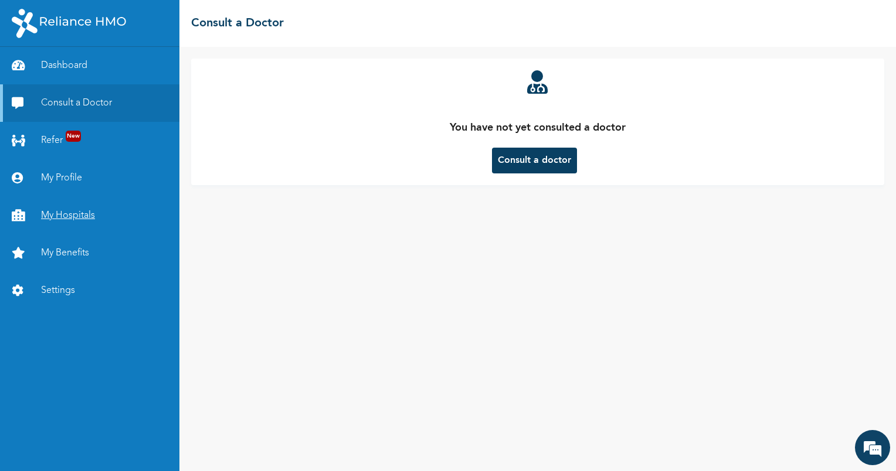
click at [85, 219] on link "My Hospitals" at bounding box center [89, 216] width 179 height 38
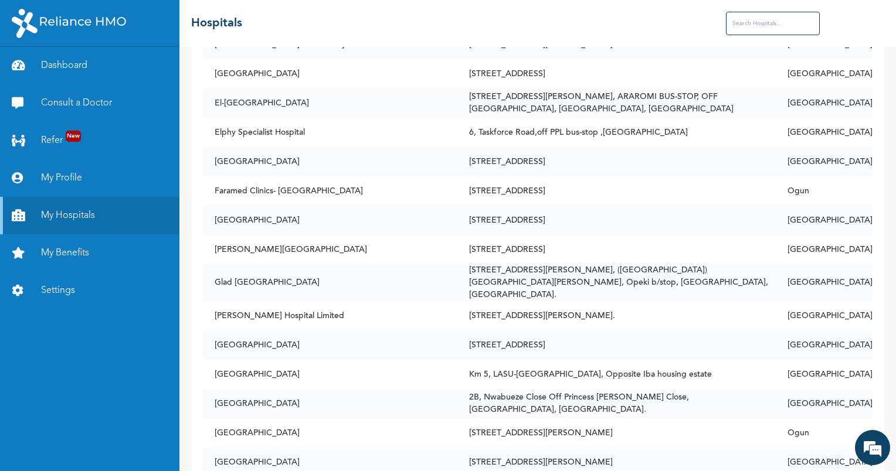
scroll to position [1798, 0]
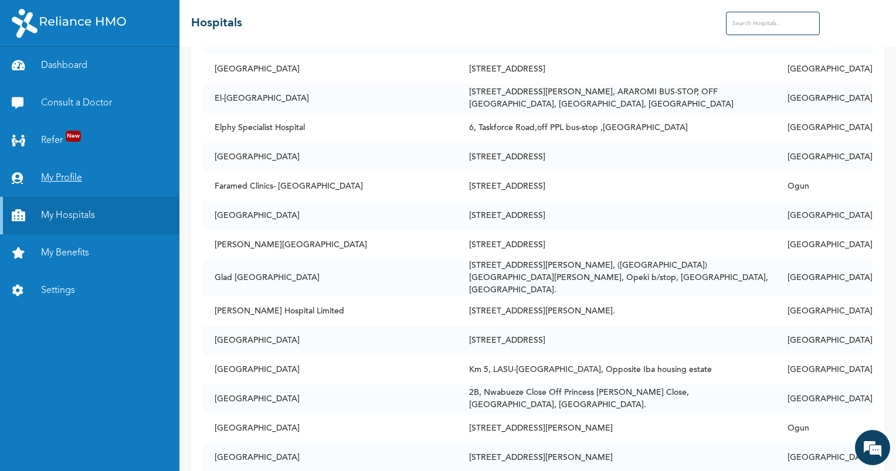
click at [69, 177] on link "My Profile" at bounding box center [89, 178] width 179 height 38
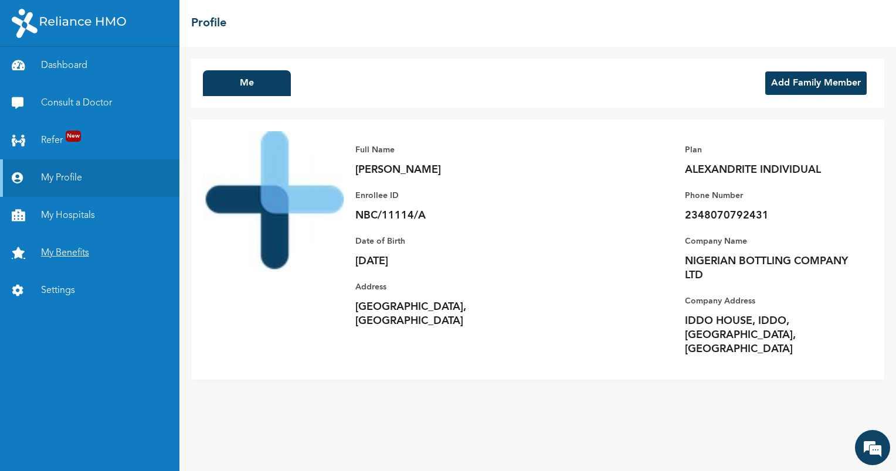
click at [80, 259] on link "My Benefits" at bounding box center [89, 254] width 179 height 38
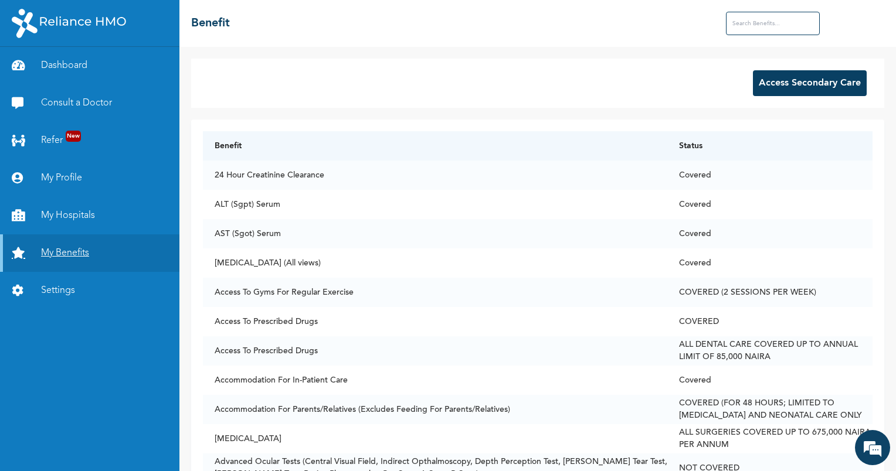
click at [59, 252] on link "My Benefits" at bounding box center [89, 254] width 179 height 38
click at [809, 86] on button "Access Secondary Care" at bounding box center [810, 83] width 114 height 26
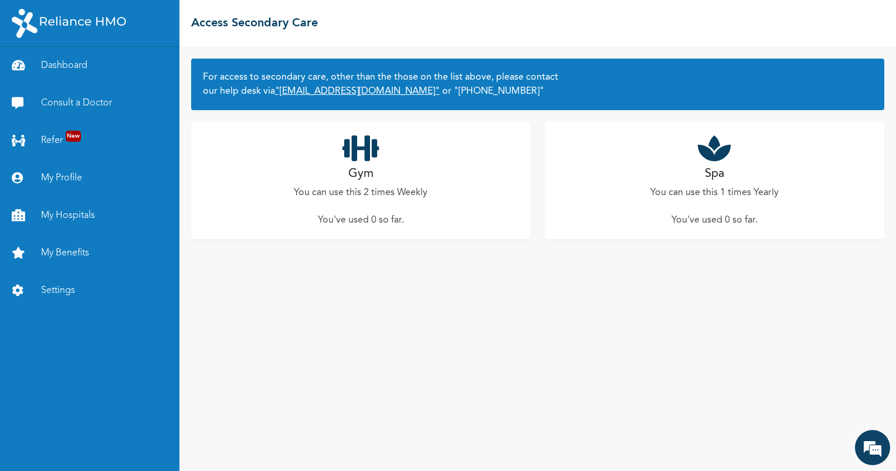
click at [403, 91] on link ""[EMAIL_ADDRESS][DOMAIN_NAME]"" at bounding box center [357, 91] width 165 height 9
drag, startPoint x: 327, startPoint y: 20, endPoint x: 189, endPoint y: 30, distance: 138.2
click at [189, 30] on div "☰ Access Secondary Care" at bounding box center [537, 23] width 717 height 47
copy h2 "Access Secondary Care"
click at [366, 178] on h2 "Gym" at bounding box center [360, 174] width 25 height 18
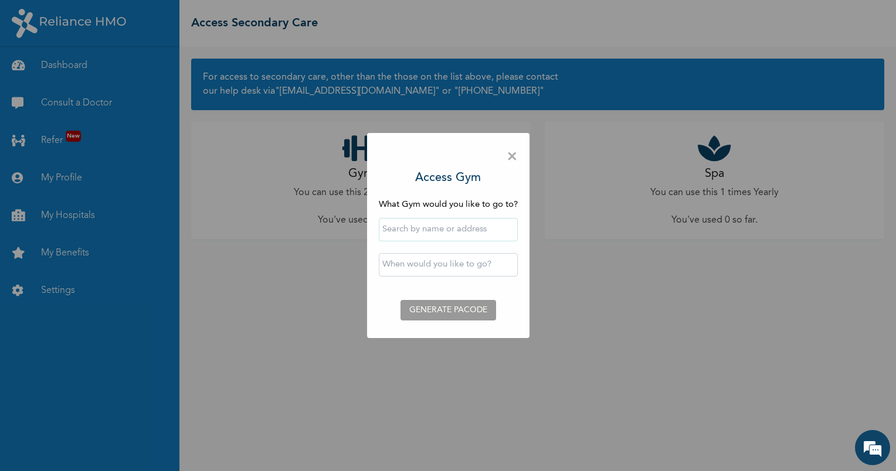
click at [511, 152] on span "×" at bounding box center [512, 157] width 11 height 25
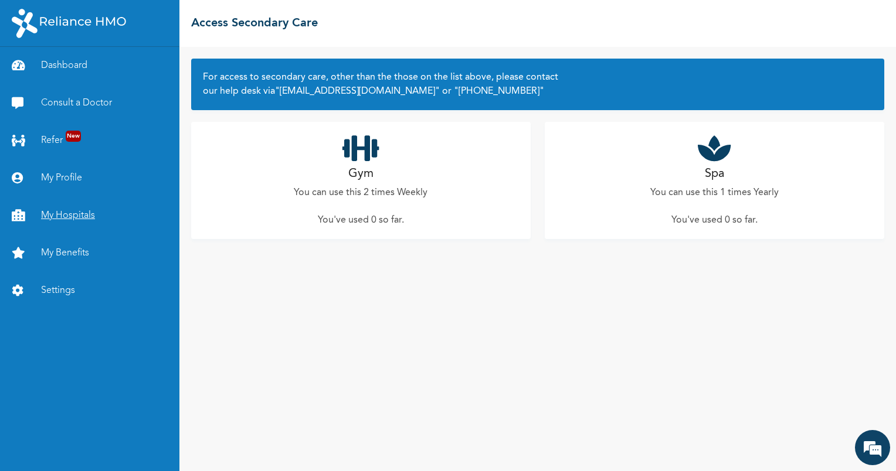
click at [63, 212] on link "My Hospitals" at bounding box center [89, 216] width 179 height 38
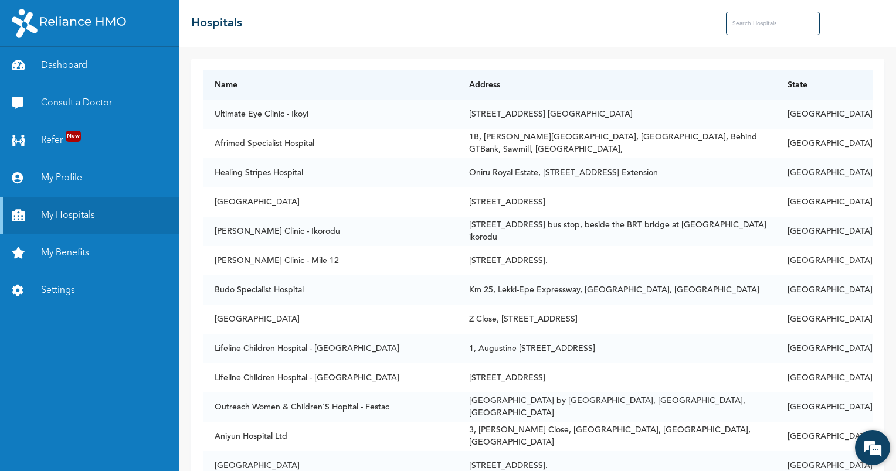
click at [888, 465] on div "We're Online! How may I help you [DATE]? 1" at bounding box center [872, 447] width 35 height 35
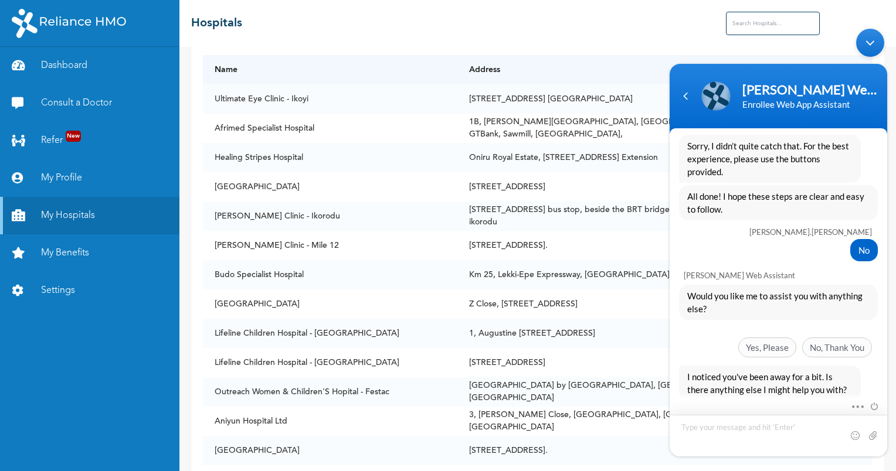
scroll to position [23, 0]
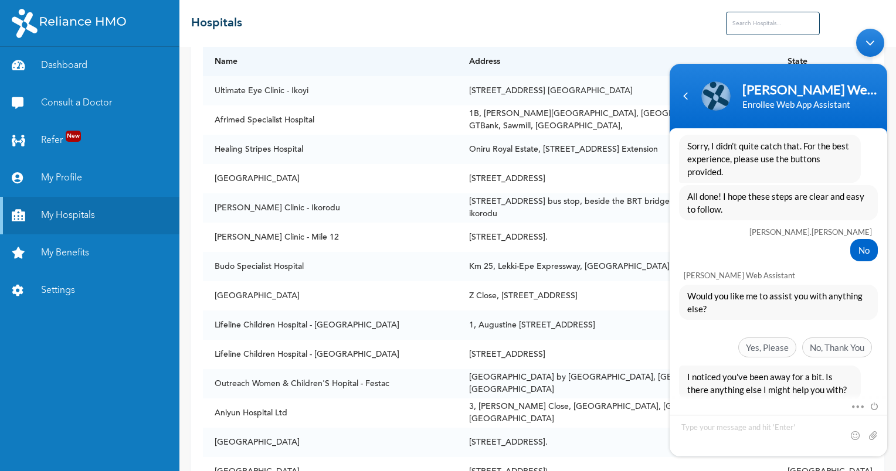
click at [871, 47] on div "Minimize live chat window" at bounding box center [870, 43] width 28 height 28
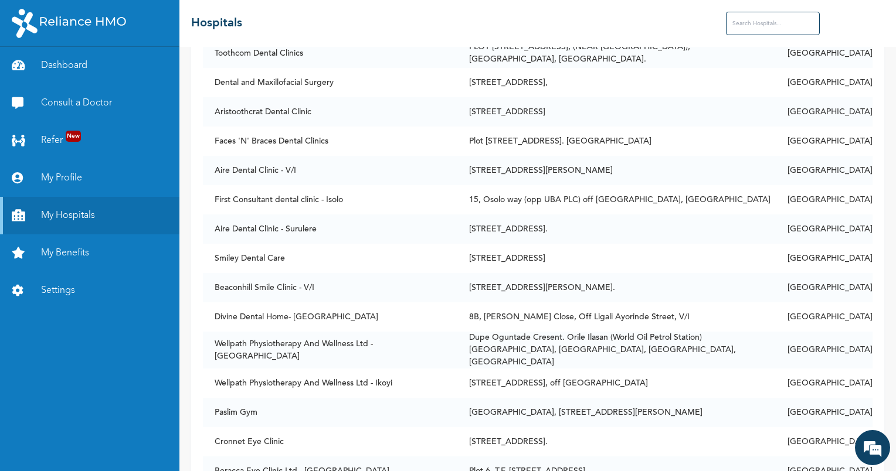
scroll to position [3104, 0]
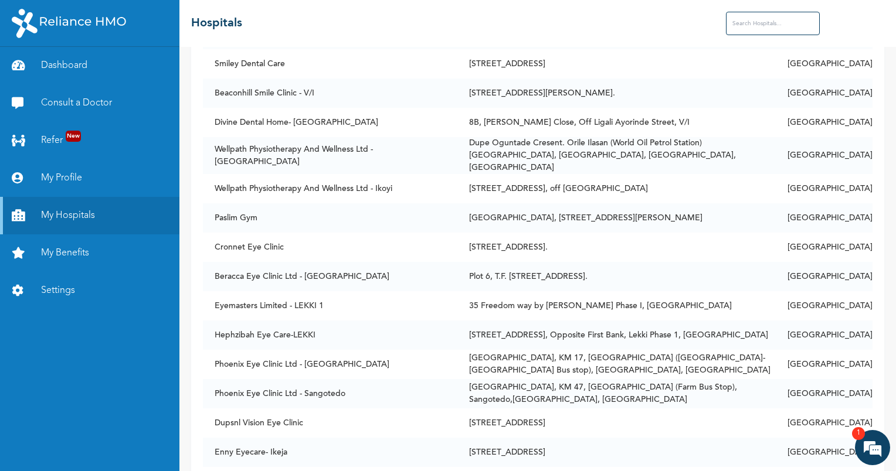
scroll to position [3269, 0]
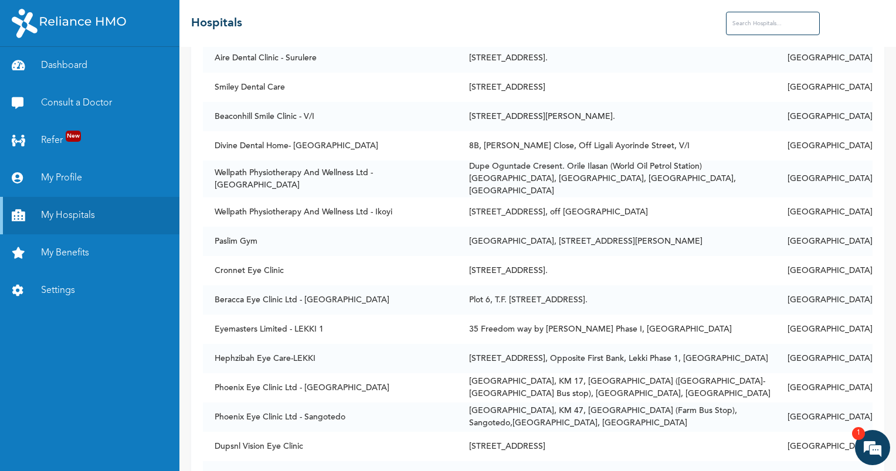
click at [779, 11] on div "☰ Hospitals" at bounding box center [537, 23] width 717 height 47
click at [779, 21] on input "text" at bounding box center [773, 23] width 94 height 23
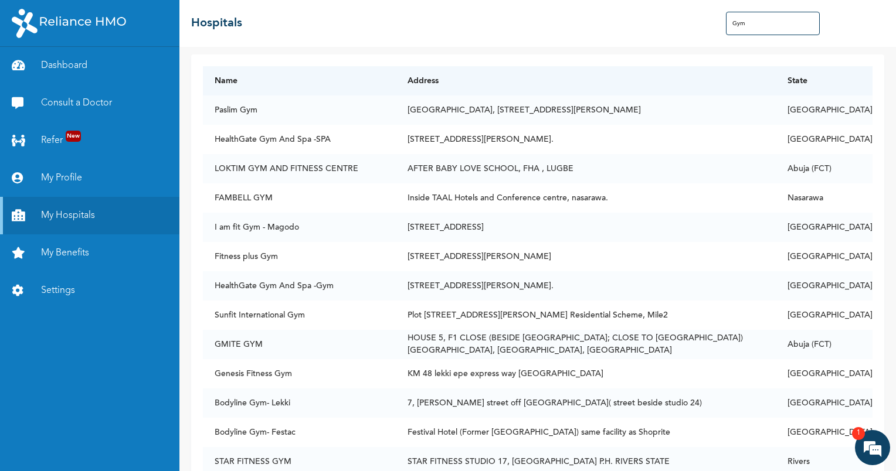
scroll to position [0, 0]
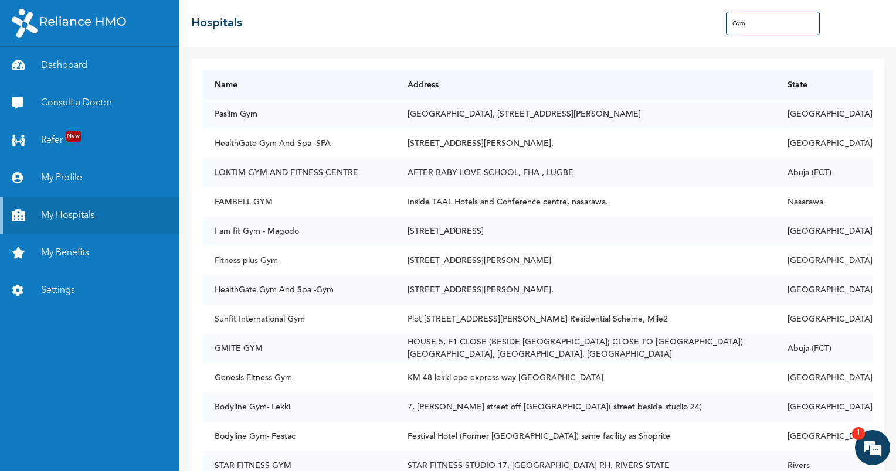
click at [783, 28] on input "Gym" at bounding box center [773, 23] width 94 height 23
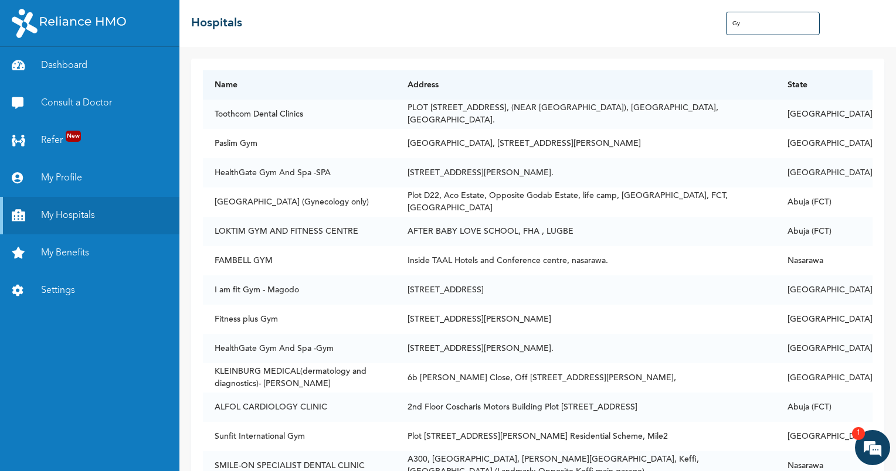
type input "G"
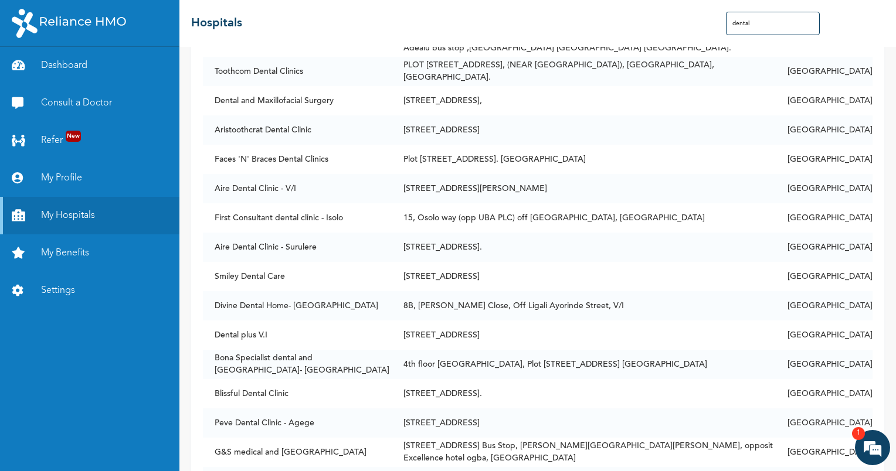
scroll to position [125, 0]
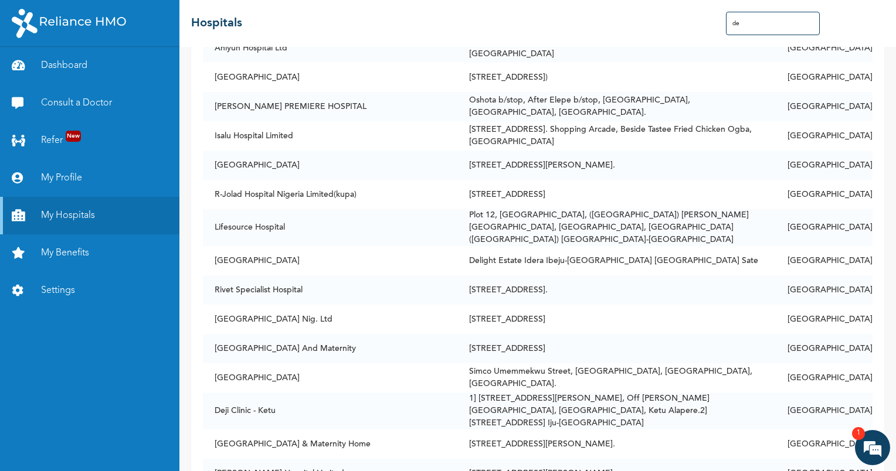
type input "d"
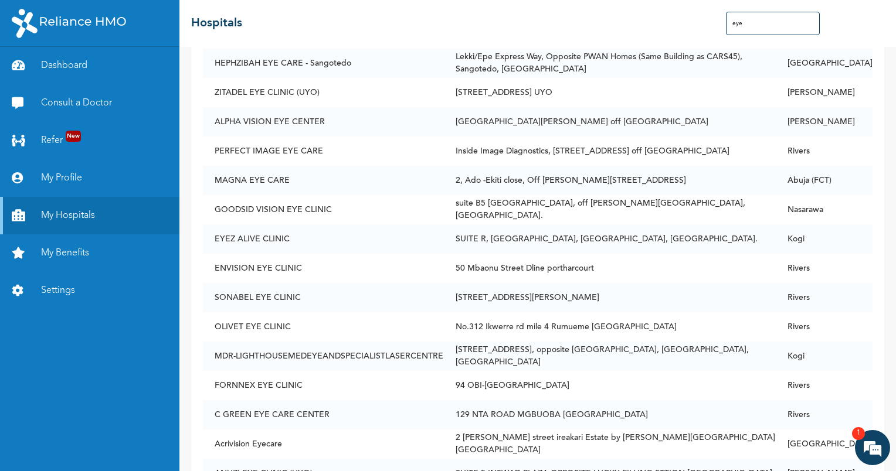
scroll to position [4339, 0]
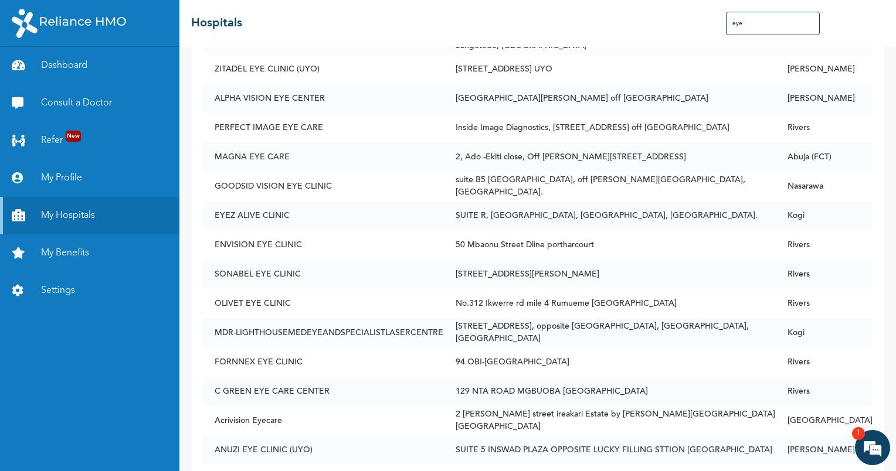
type input "eye"
click at [886, 471] on html "Dashboard Consult a Doctor Refer New My Profile My Hospitals My Benefits Settin…" at bounding box center [448, 235] width 896 height 471
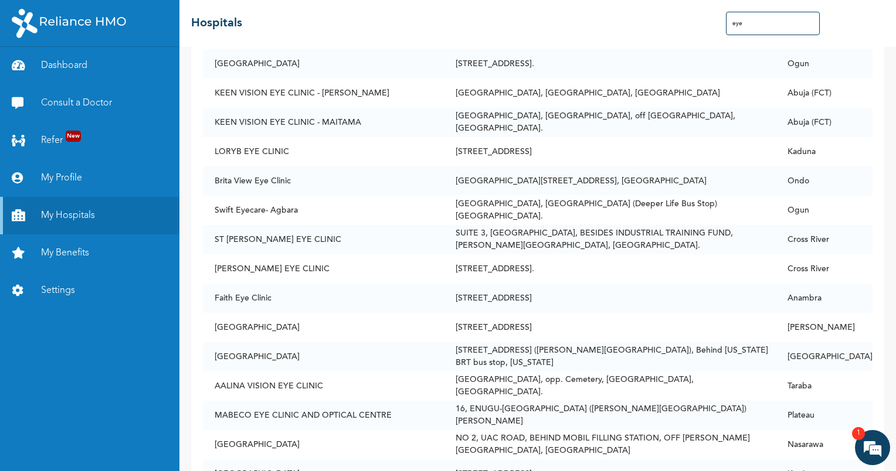
scroll to position [5066, 0]
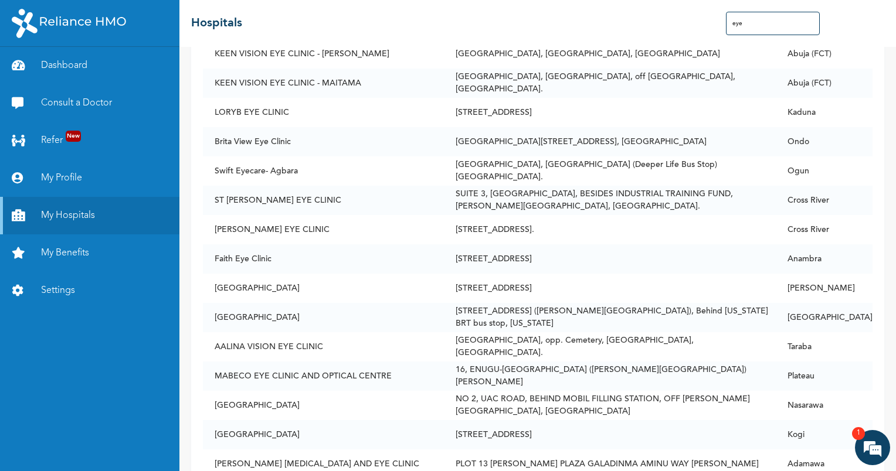
click at [884, 469] on div "Name Address State Ultimate Eye Clinic - Ikoyi [STREET_ADDRESS] Ikoyi [GEOGRAPH…" at bounding box center [537, 259] width 717 height 425
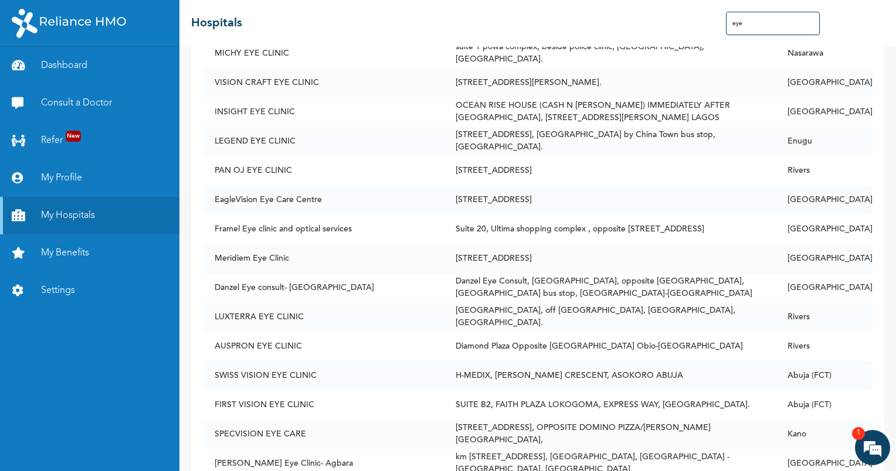
scroll to position [5958, 0]
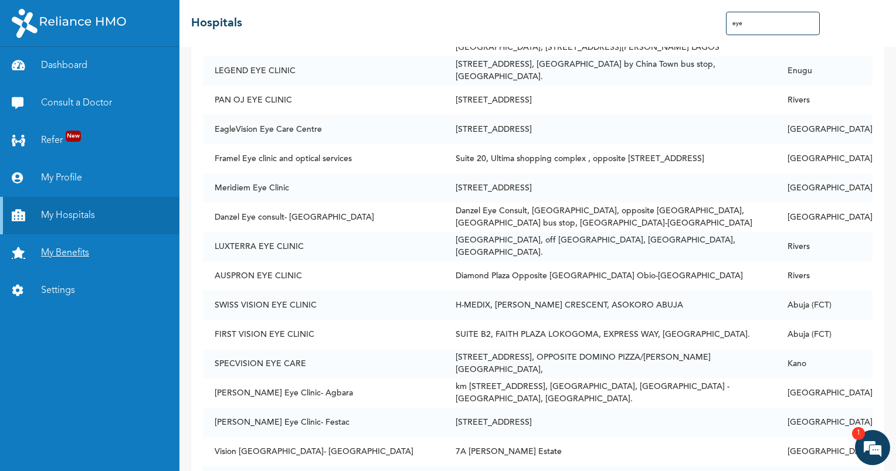
click at [82, 251] on link "My Benefits" at bounding box center [89, 254] width 179 height 38
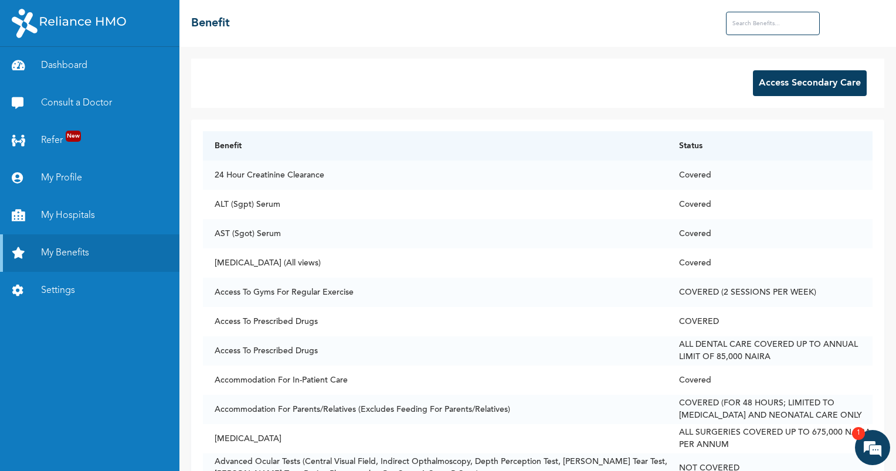
click at [754, 27] on input "text" at bounding box center [773, 23] width 94 height 23
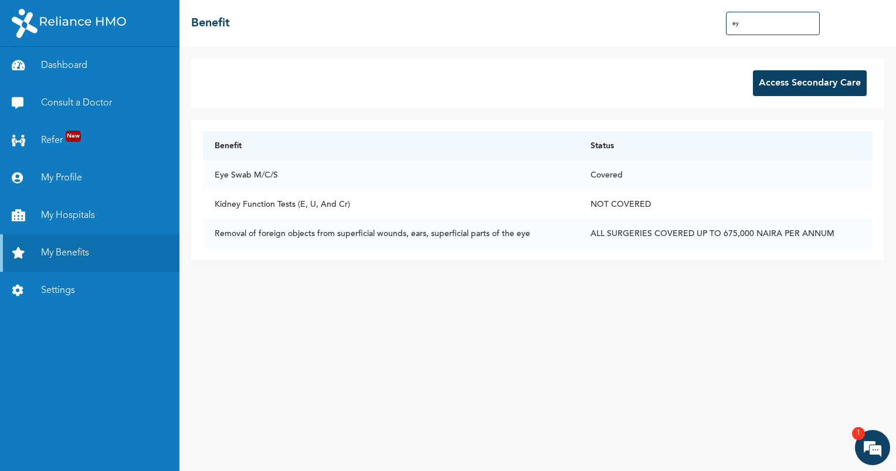
type input "e"
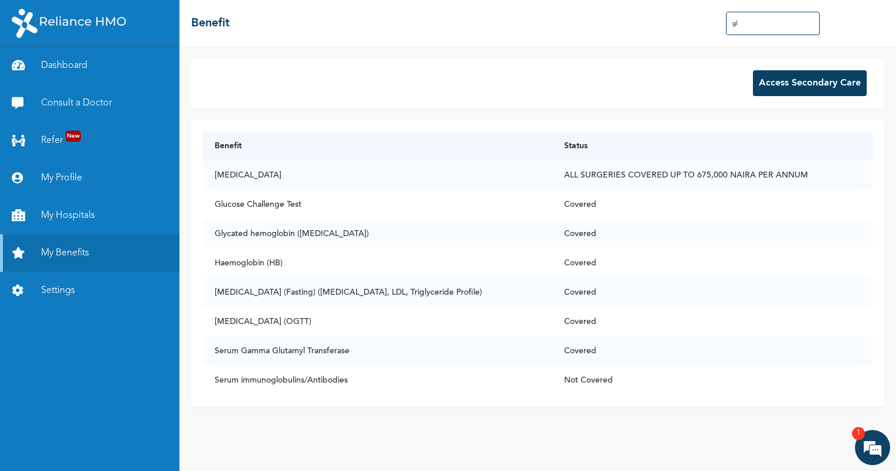
type input "g"
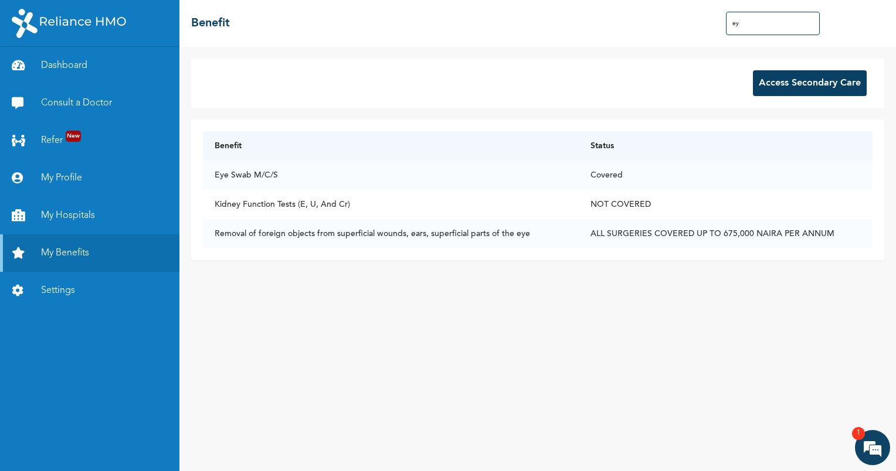
type input "e"
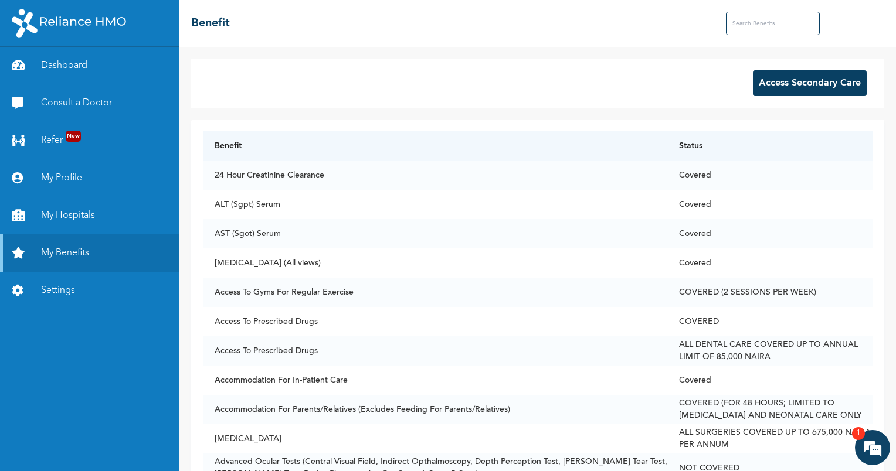
click at [754, 27] on input "text" at bounding box center [773, 23] width 94 height 23
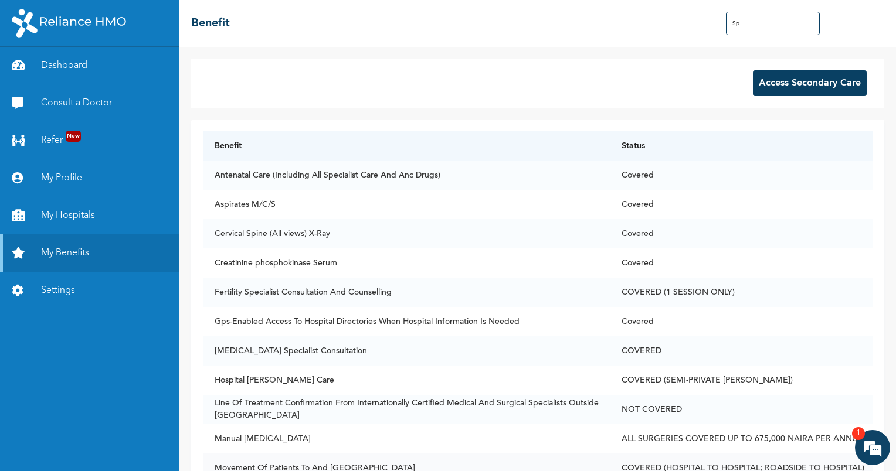
type input "Sp"
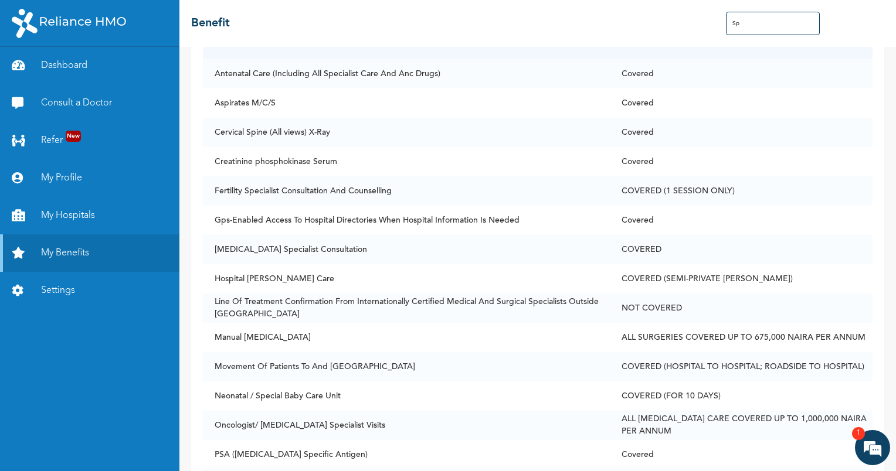
scroll to position [156, 0]
